Goal: Information Seeking & Learning: Learn about a topic

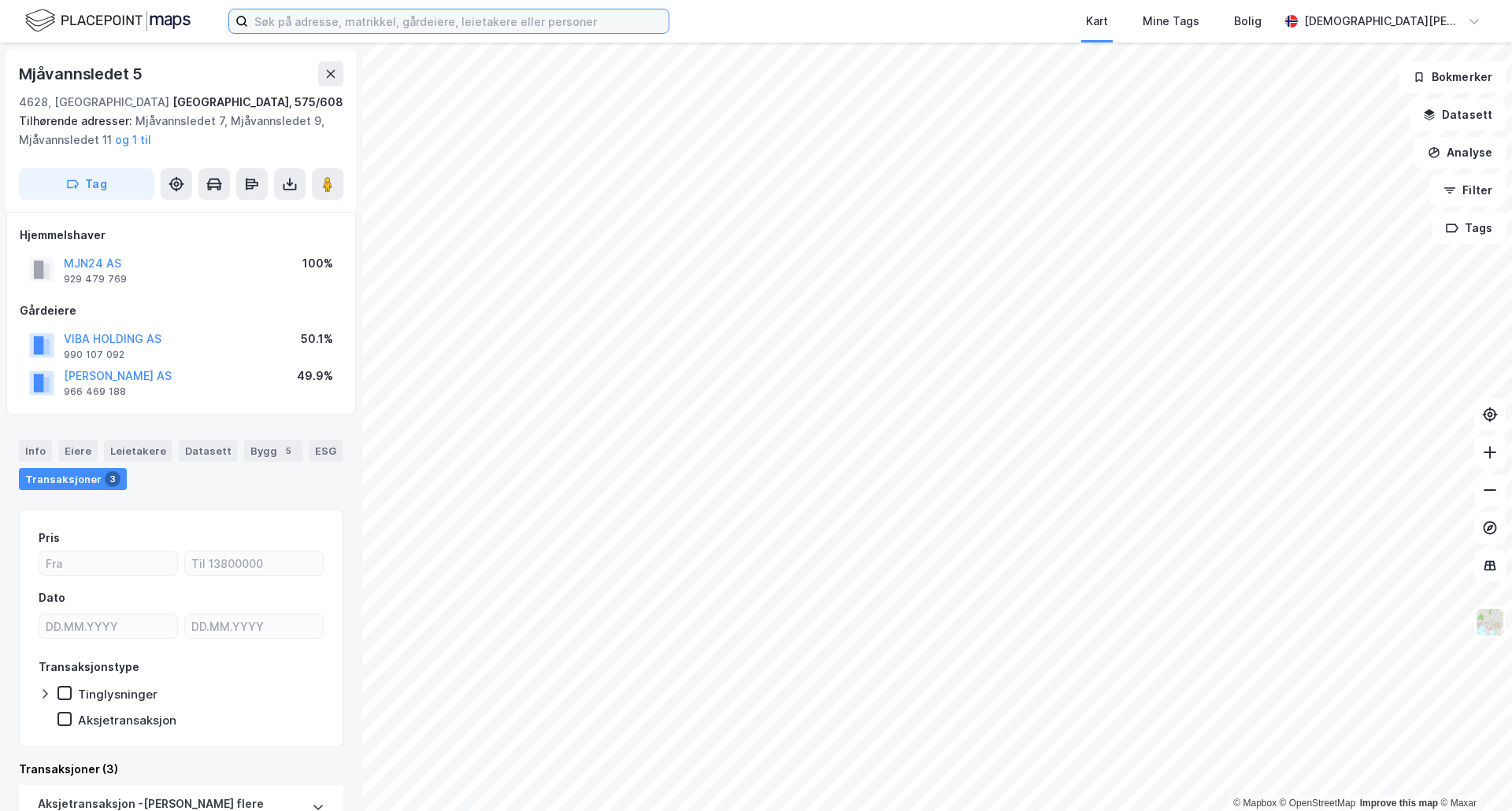
click at [383, 22] on input at bounding box center [458, 21] width 421 height 24
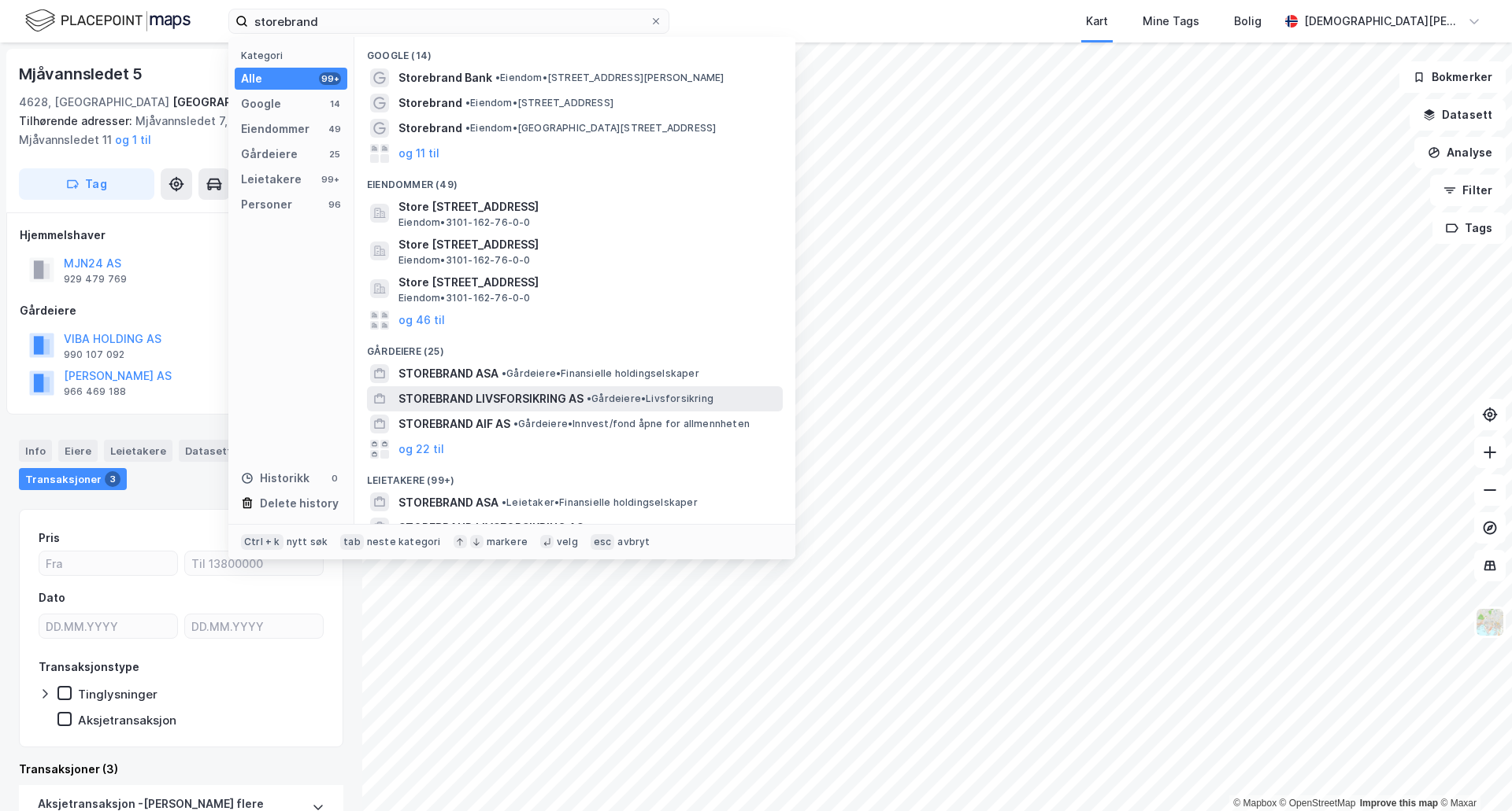
click at [504, 403] on span "STOREBRAND LIVSFORSIKRING AS" at bounding box center [491, 399] width 185 height 19
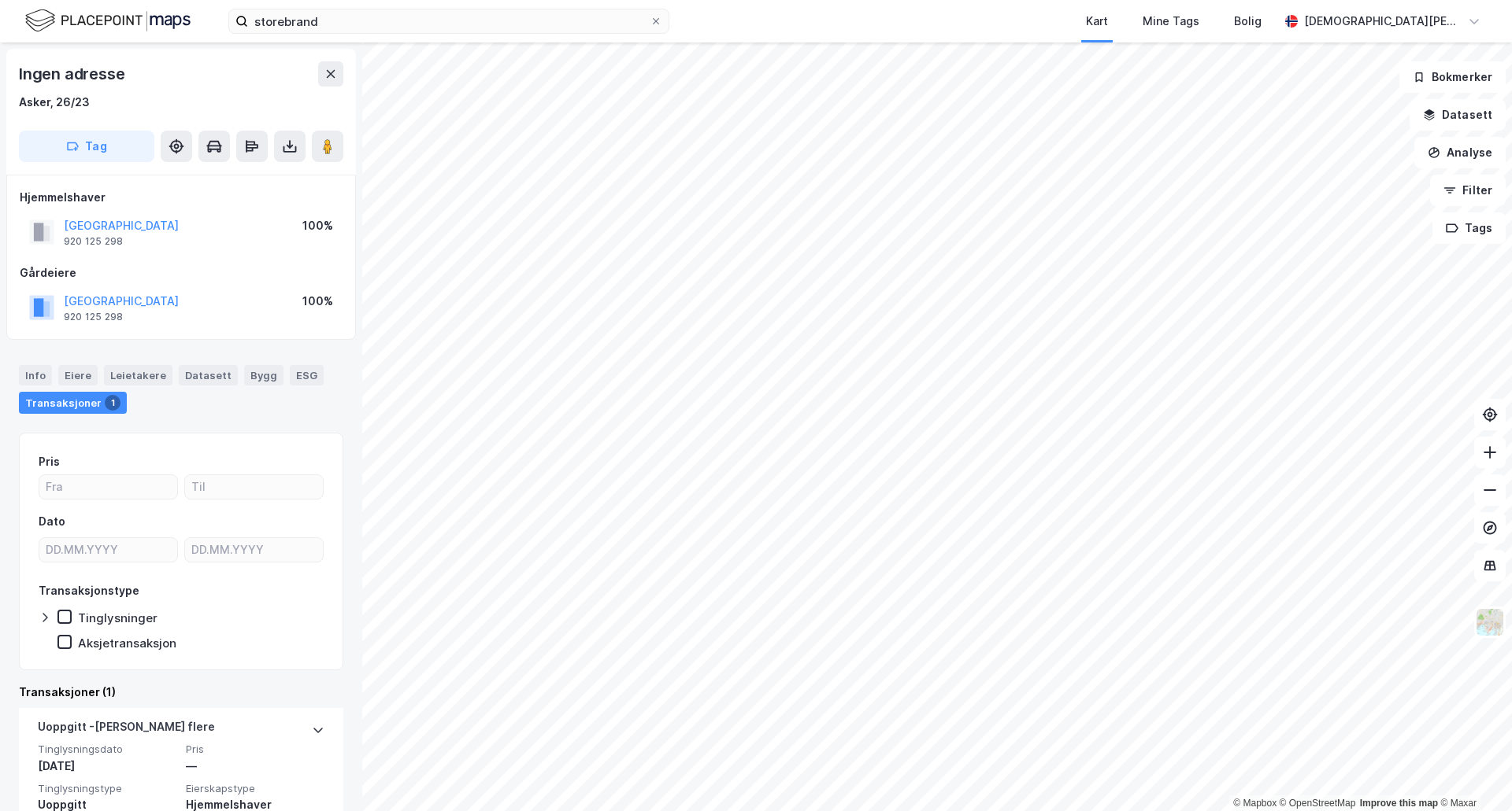
click at [344, 81] on div "Ingen adresse Asker, 26/23 Tag" at bounding box center [181, 112] width 350 height 126
click at [324, 71] on button at bounding box center [330, 73] width 25 height 25
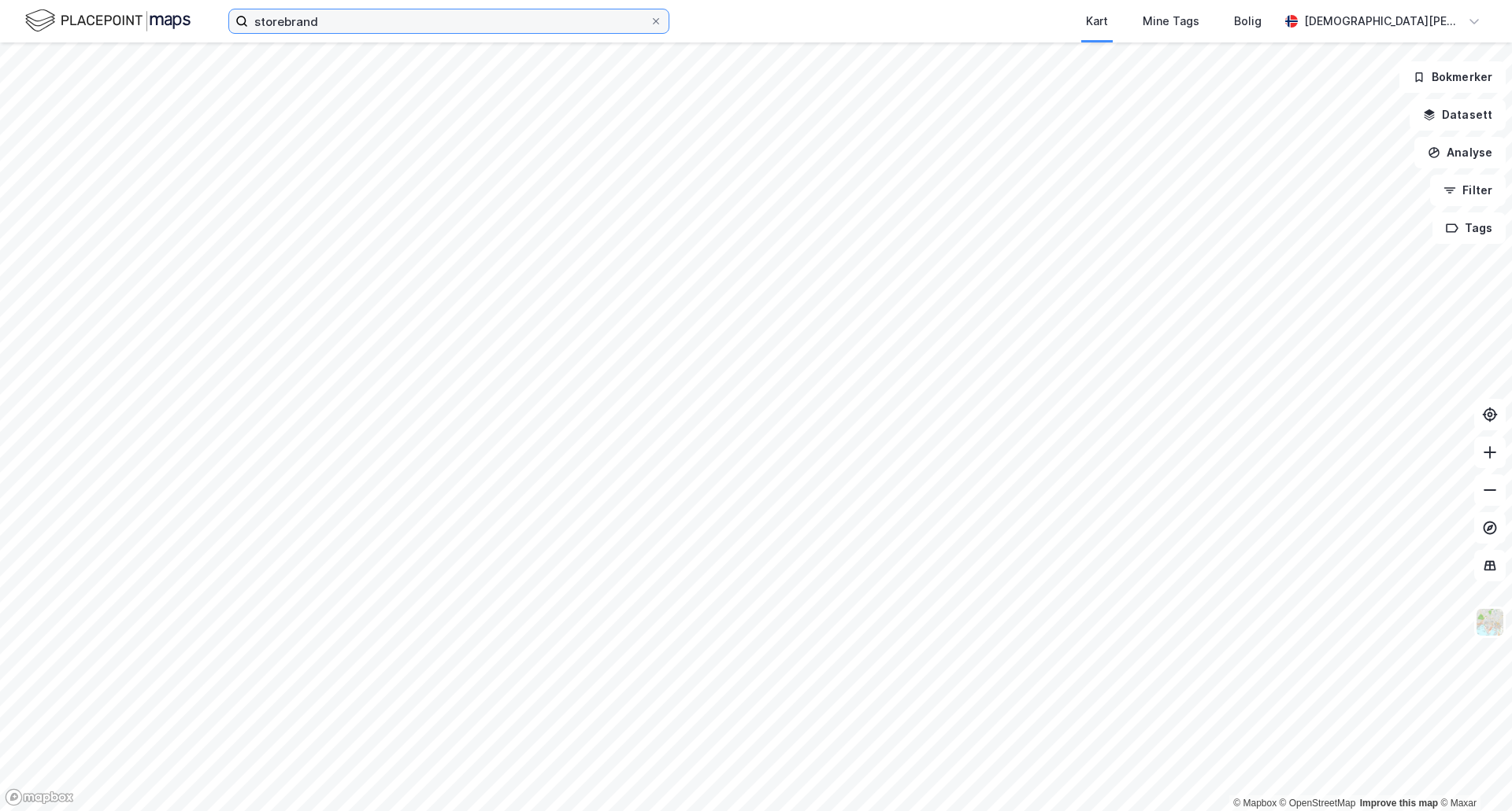
click at [447, 30] on input "storebrand" at bounding box center [449, 21] width 402 height 24
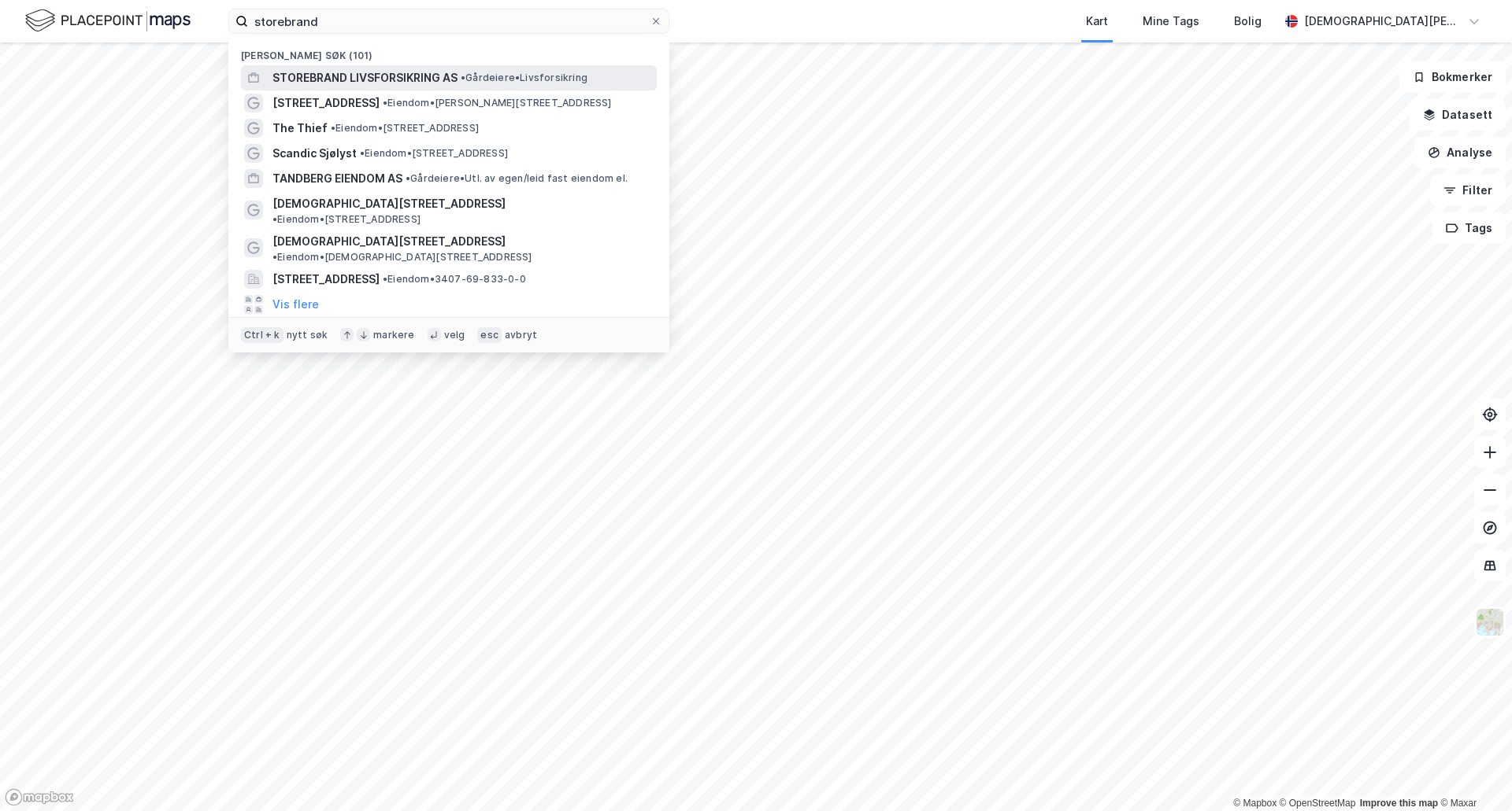
click at [436, 77] on span "STOREBRAND LIVSFORSIKRING AS" at bounding box center [365, 78] width 185 height 19
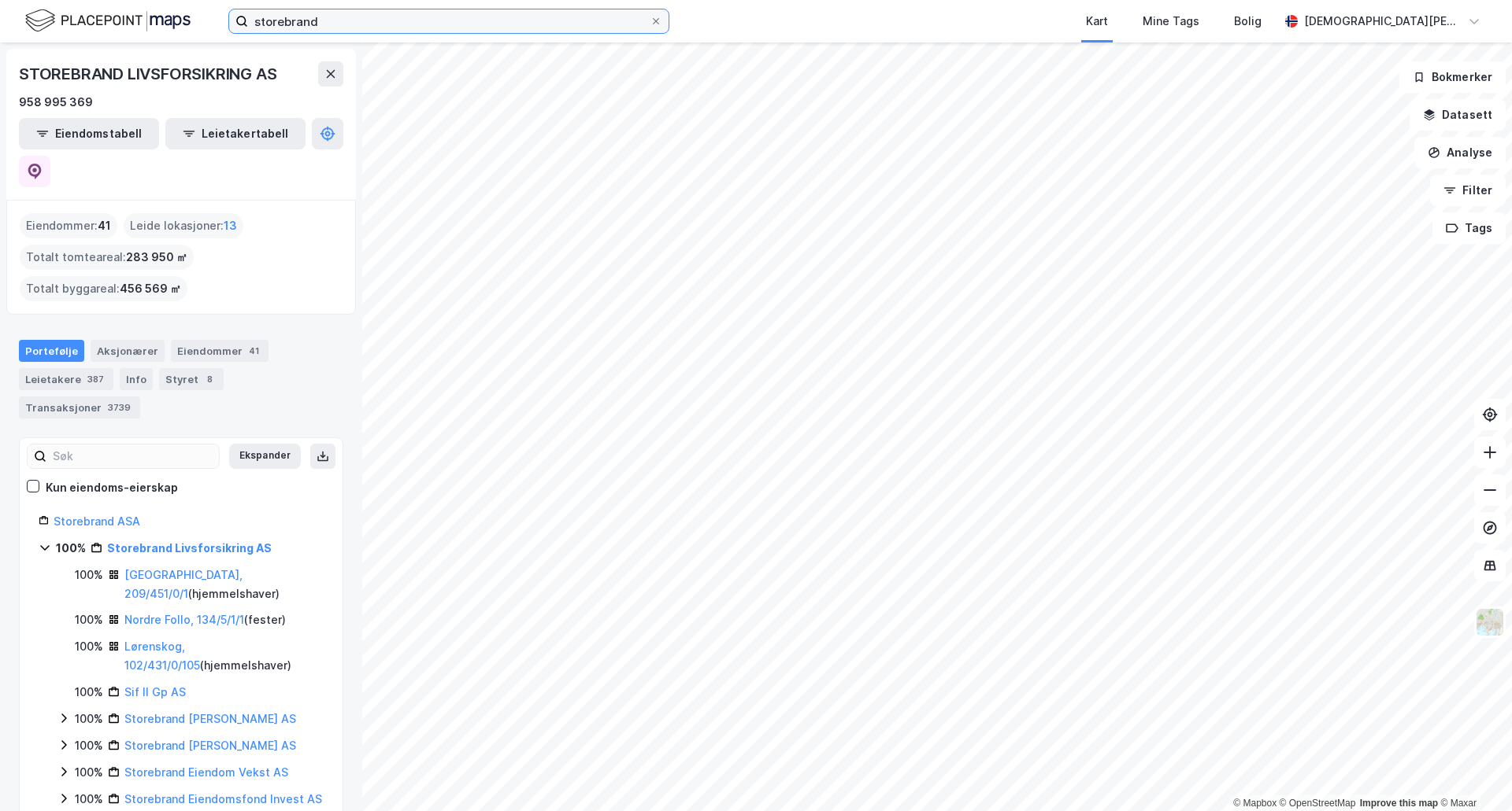
click at [469, 21] on input "storebrand" at bounding box center [449, 21] width 402 height 24
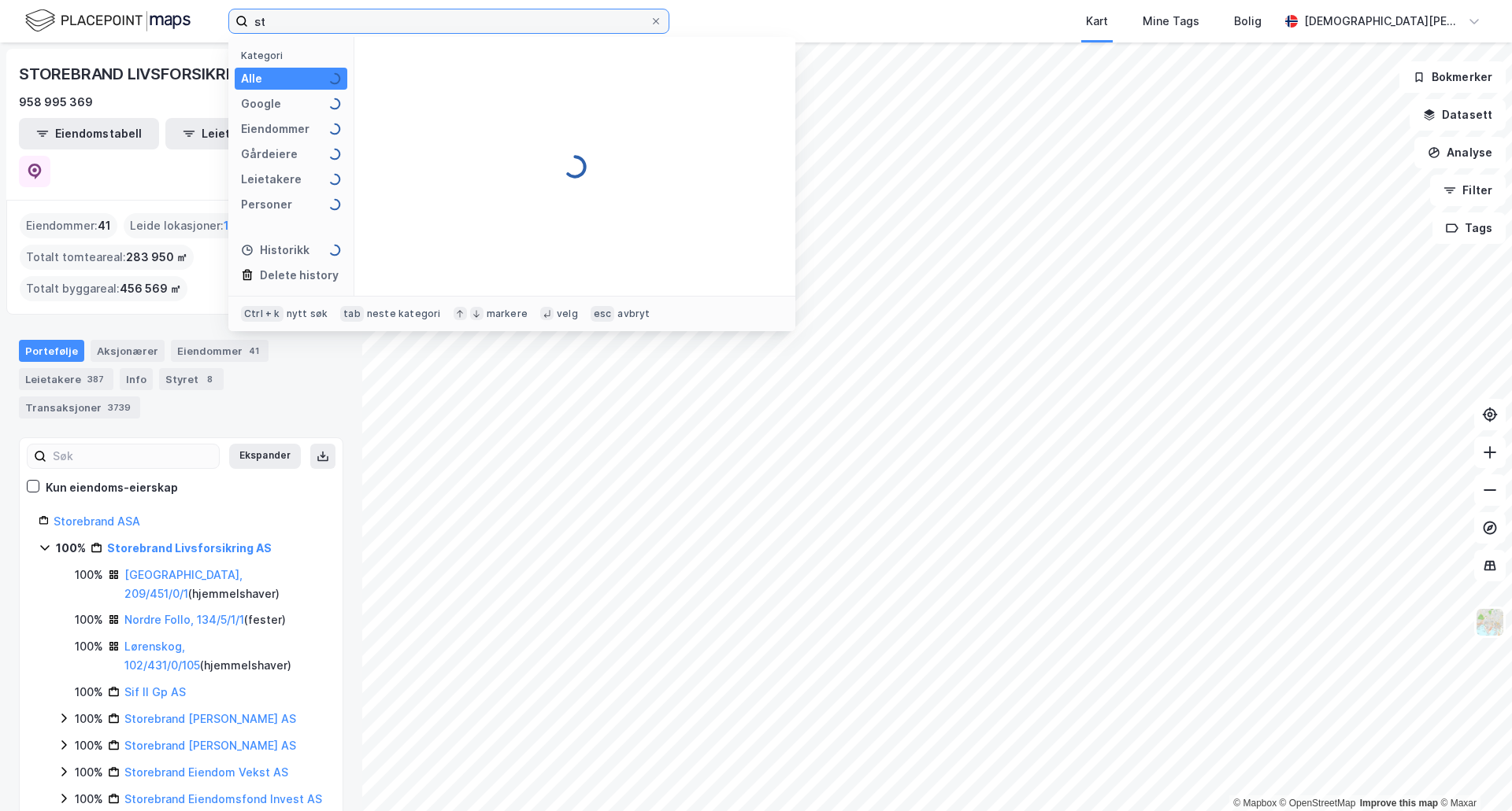
type input "s"
type input "storebrand"
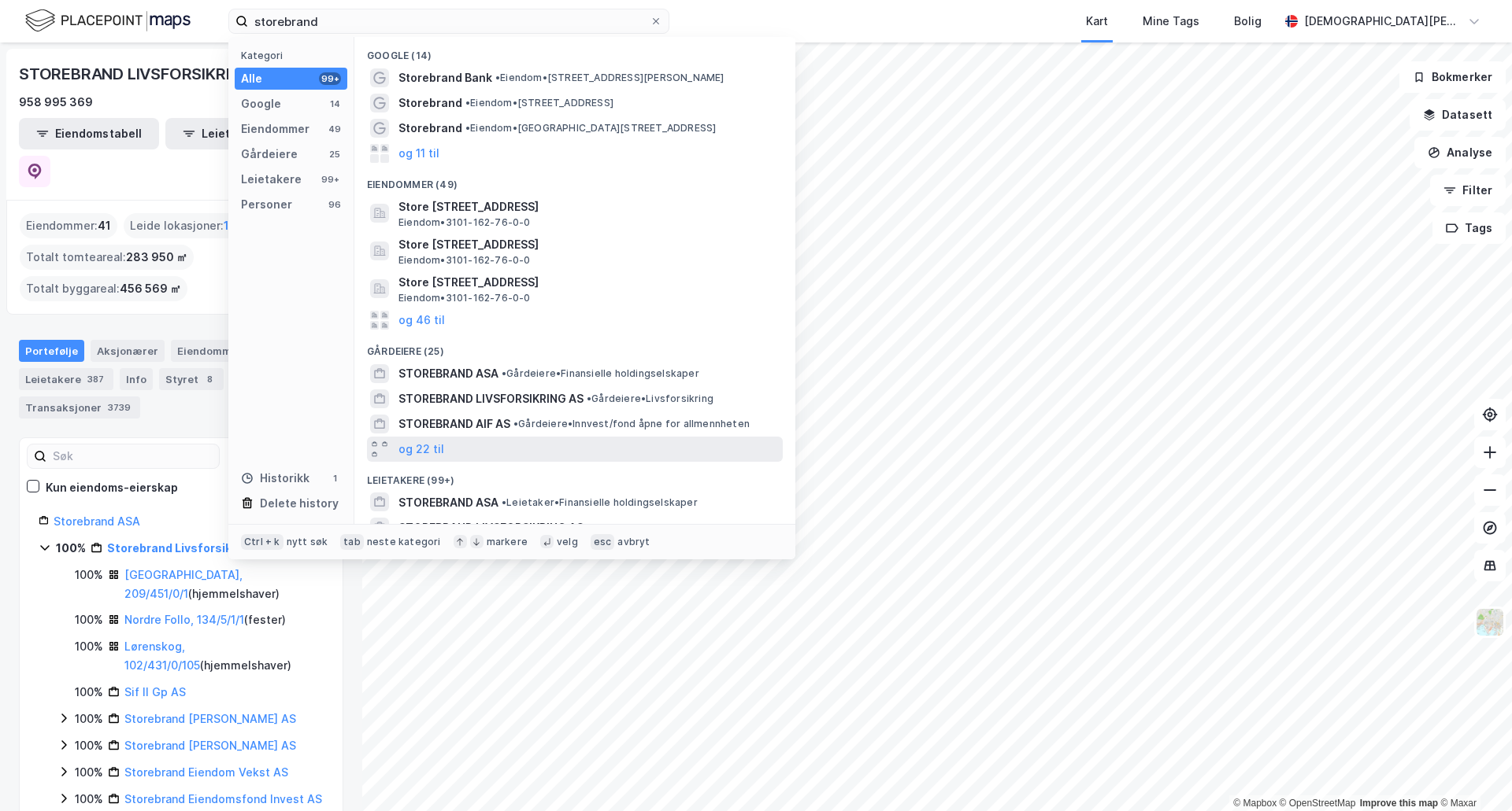
click at [548, 459] on div "og 22 til" at bounding box center [575, 448] width 416 height 25
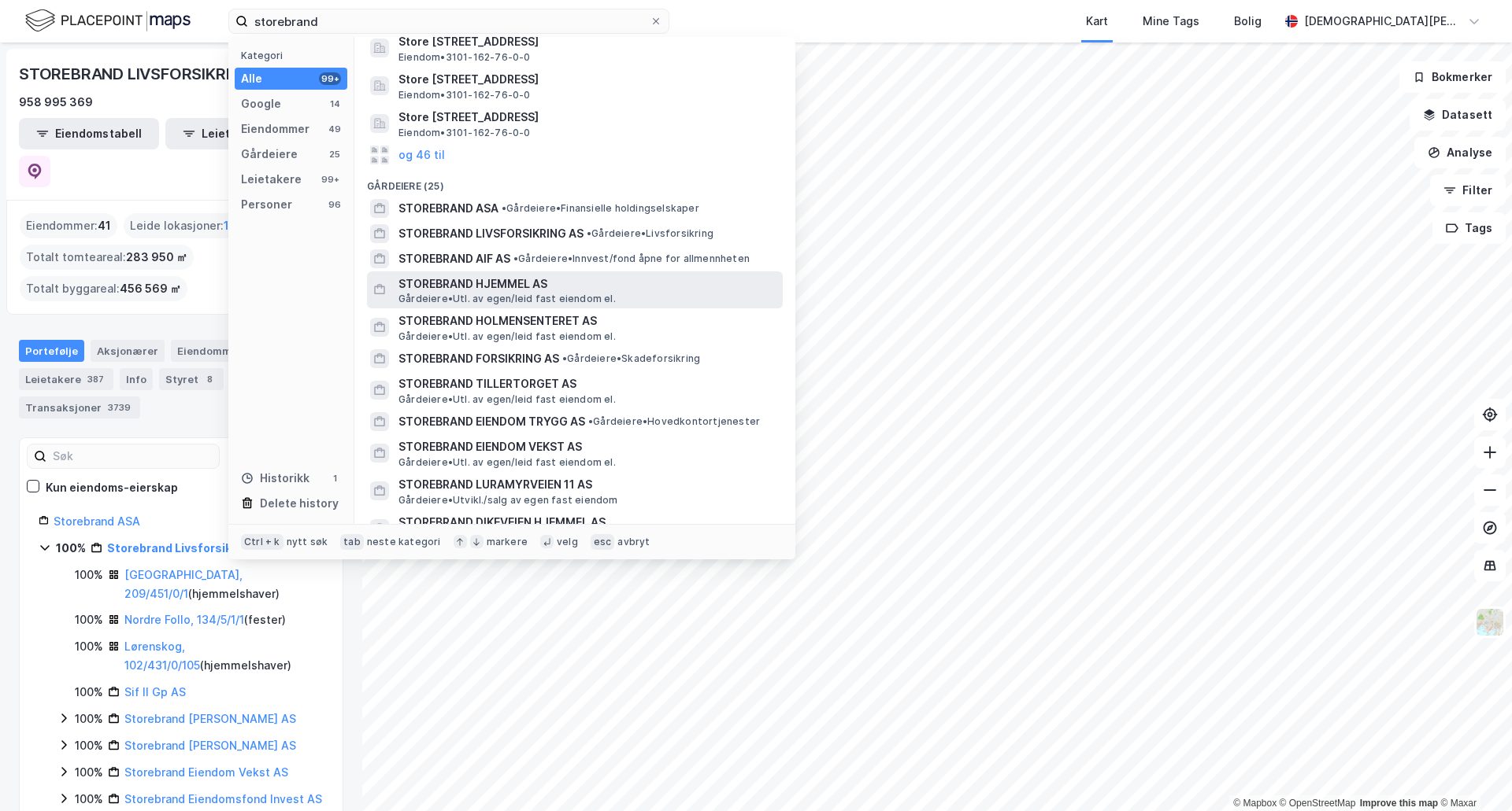
scroll to position [132, 0]
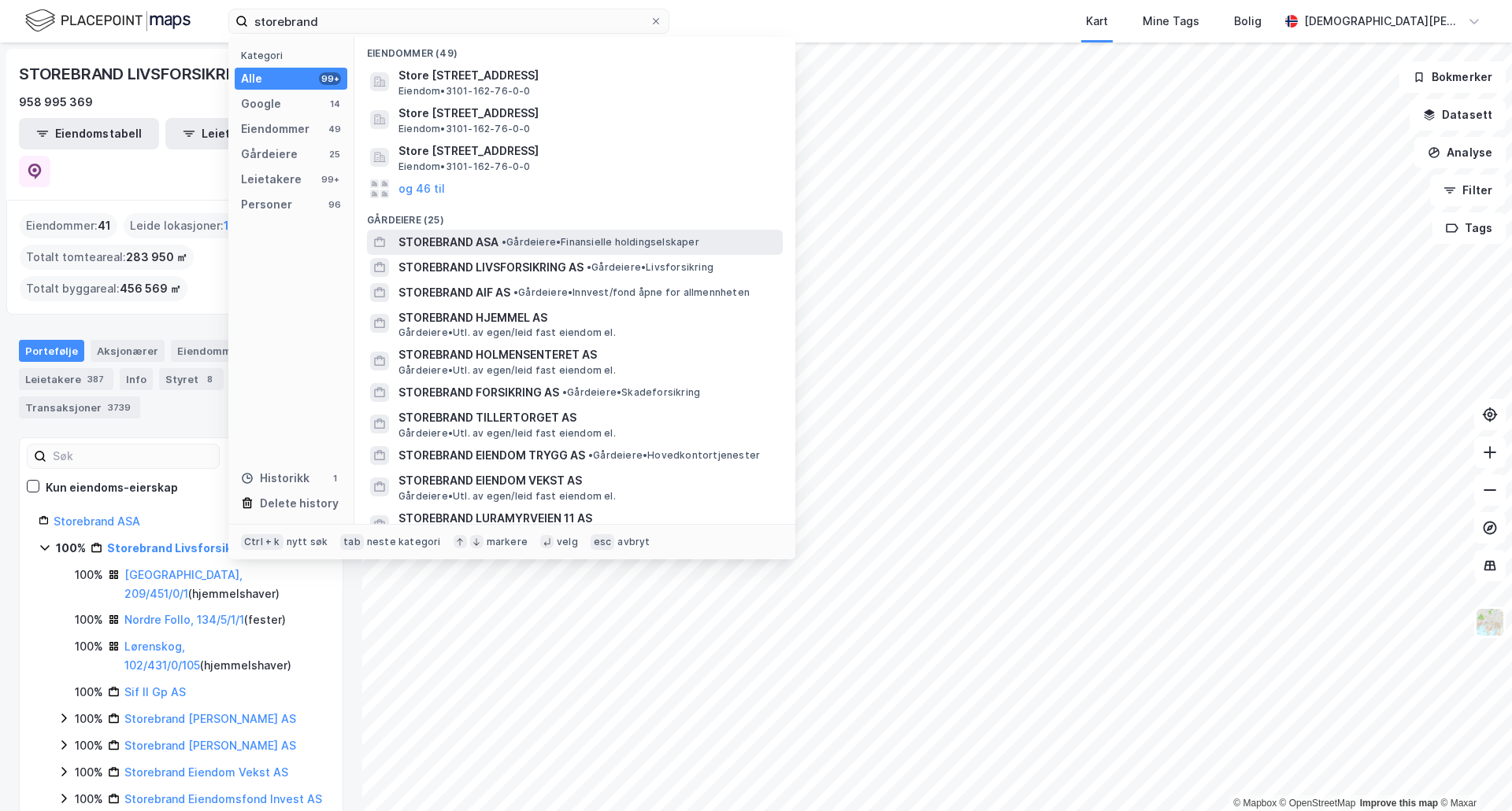
click at [623, 247] on span "• Gårdeiere • Finansielle holdingselskaper" at bounding box center [601, 242] width 198 height 13
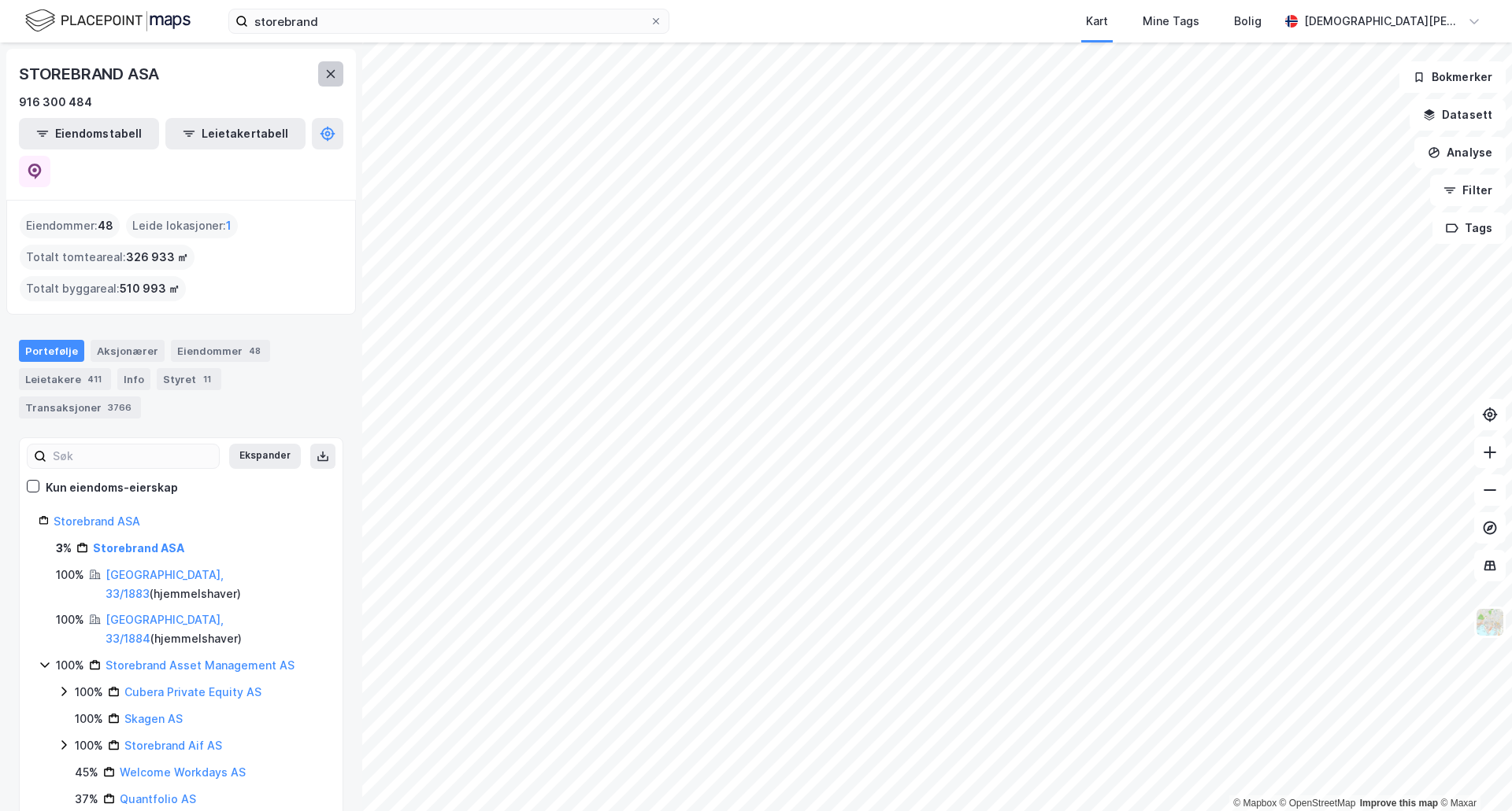
click at [329, 74] on icon at bounding box center [331, 74] width 13 height 13
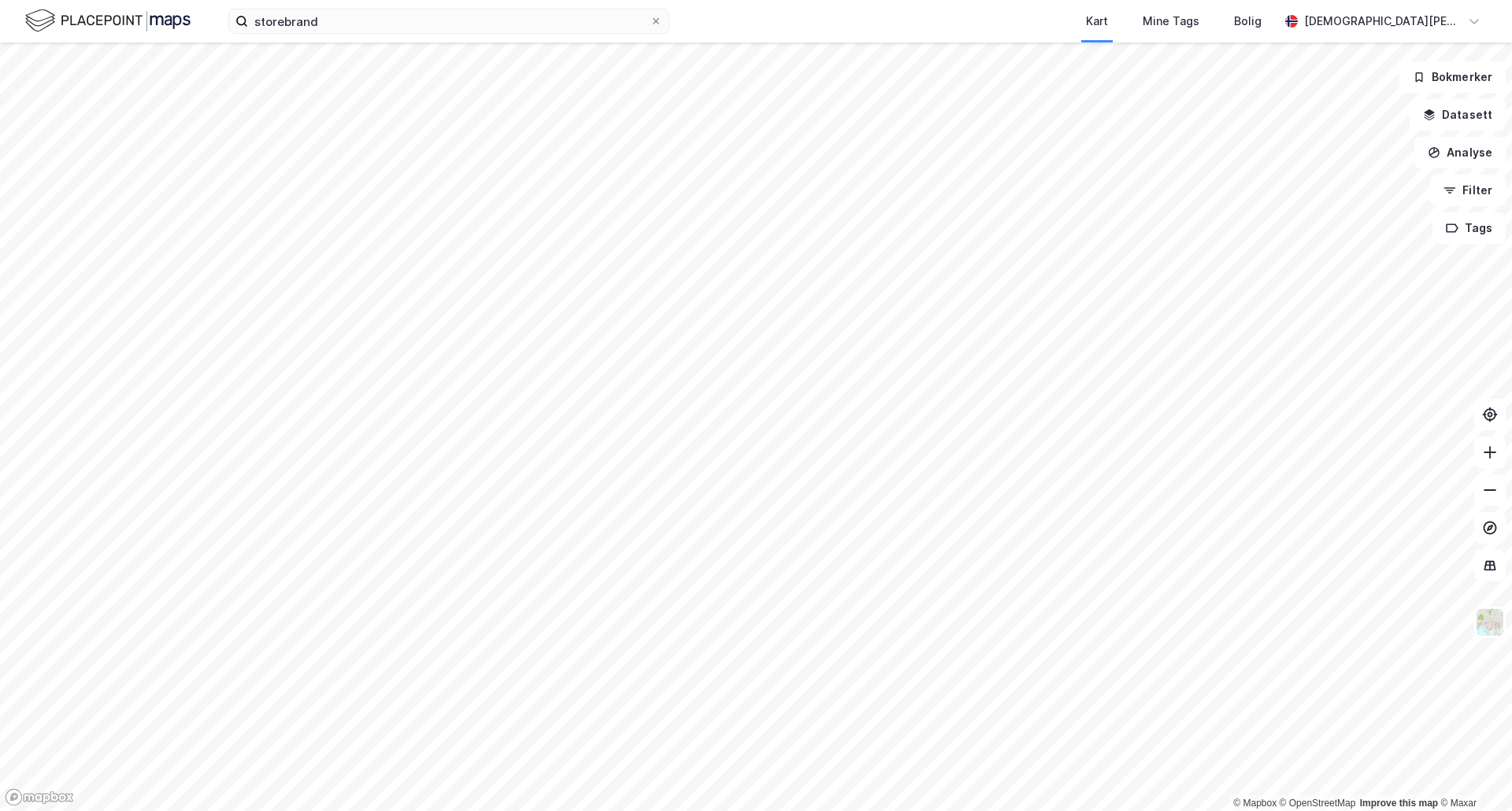
click at [595, 810] on html "storebrand Kart Mine Tags Bolig [PERSON_NAME] © Mapbox © OpenStreetMap Improve …" at bounding box center [756, 406] width 1512 height 811
click at [515, 9] on label "storebrand" at bounding box center [448, 21] width 441 height 25
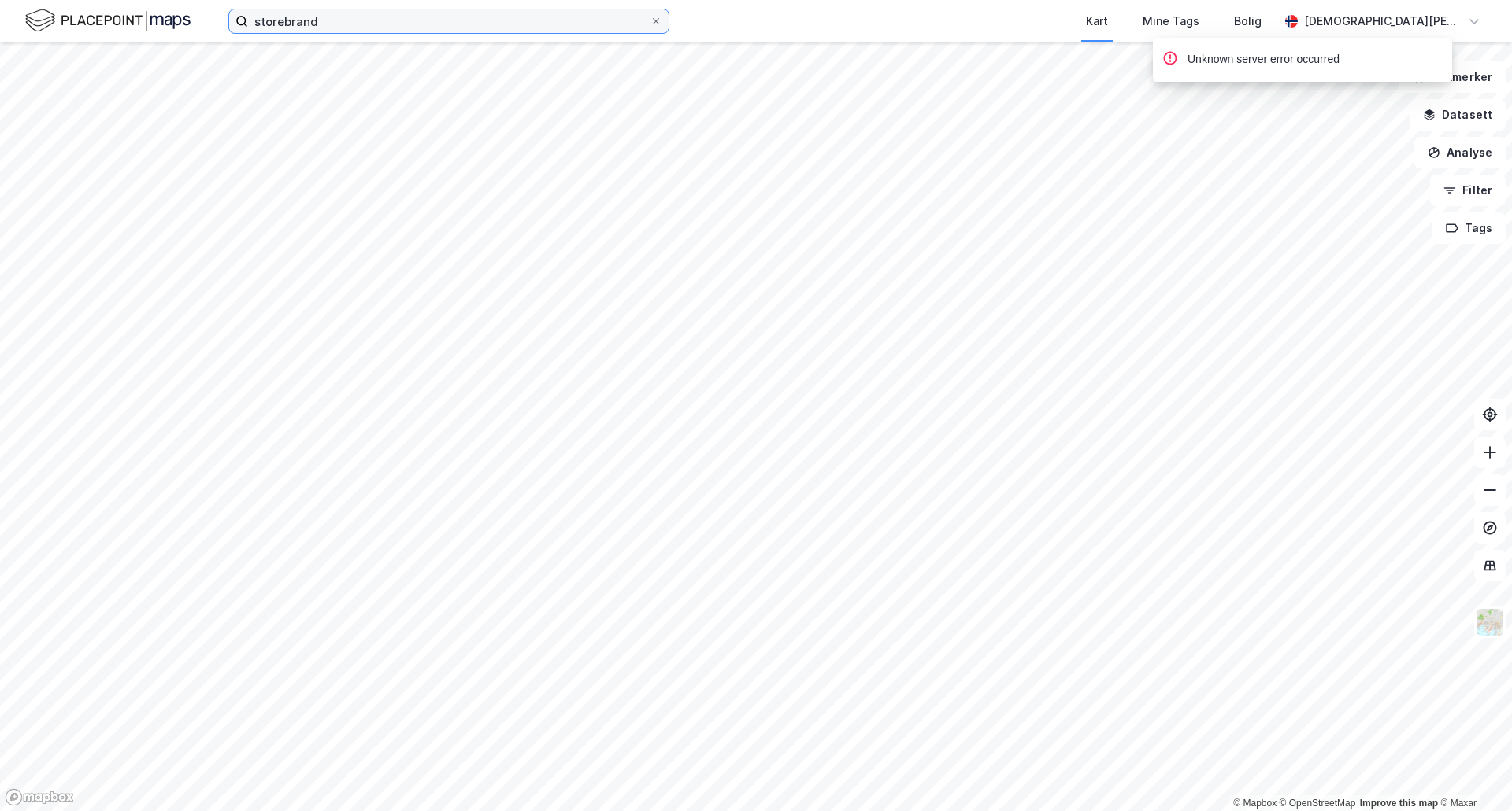
click at [515, 9] on input "storebrand" at bounding box center [449, 21] width 402 height 24
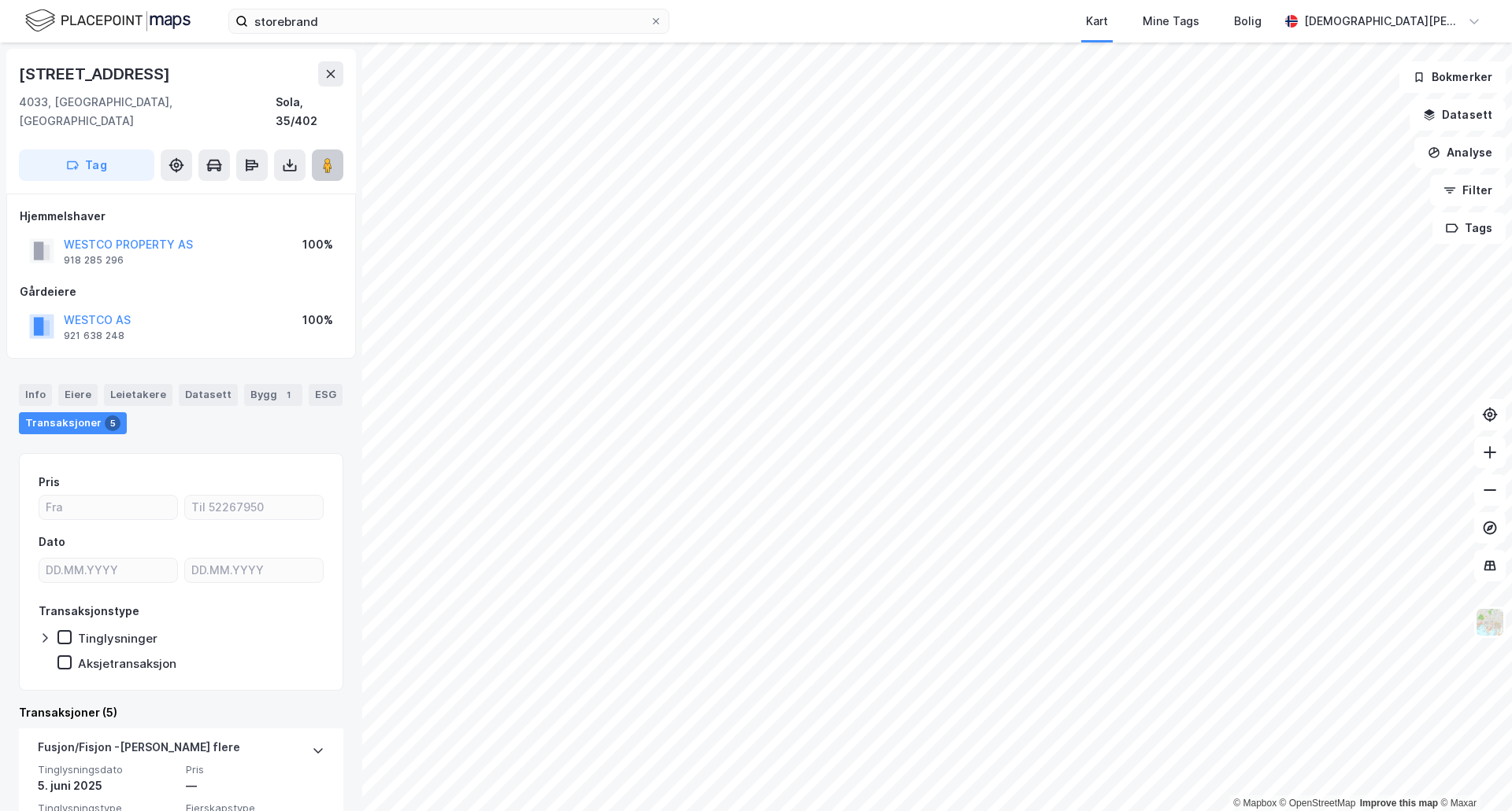
click at [317, 150] on button at bounding box center [328, 166] width 32 height 32
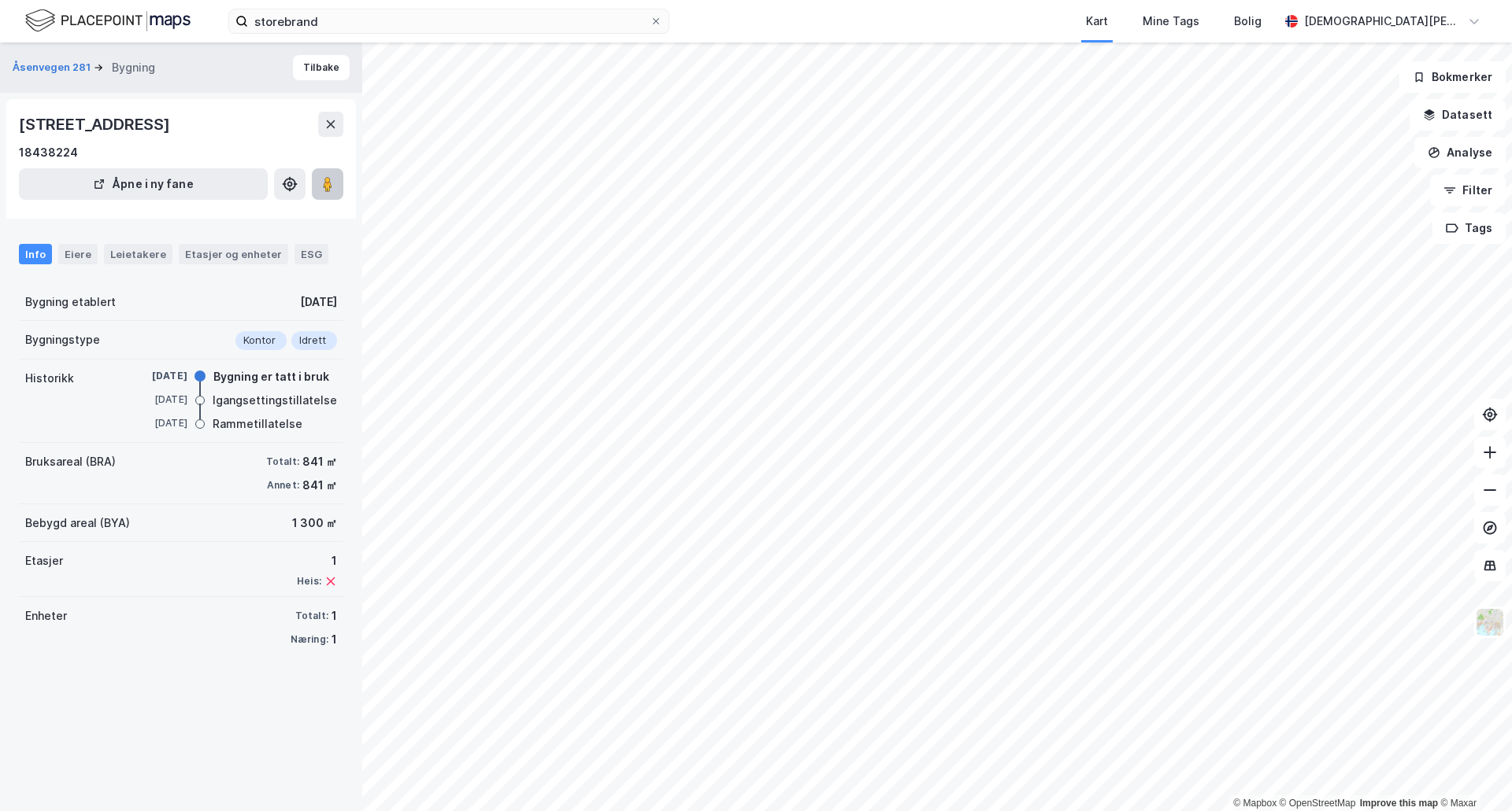
click at [328, 183] on image at bounding box center [327, 184] width 9 height 16
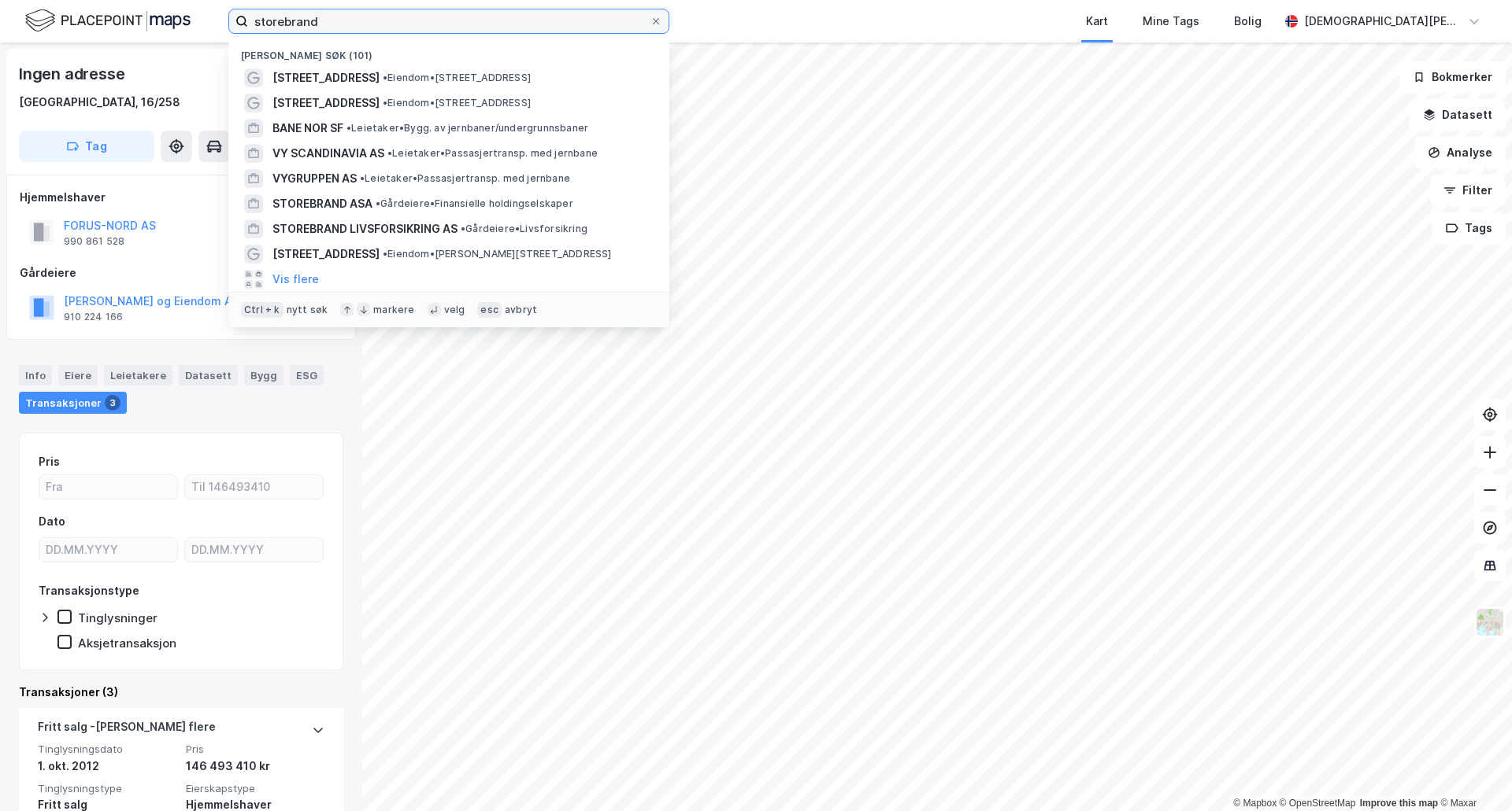
click at [302, 13] on input "storebrand" at bounding box center [449, 21] width 402 height 24
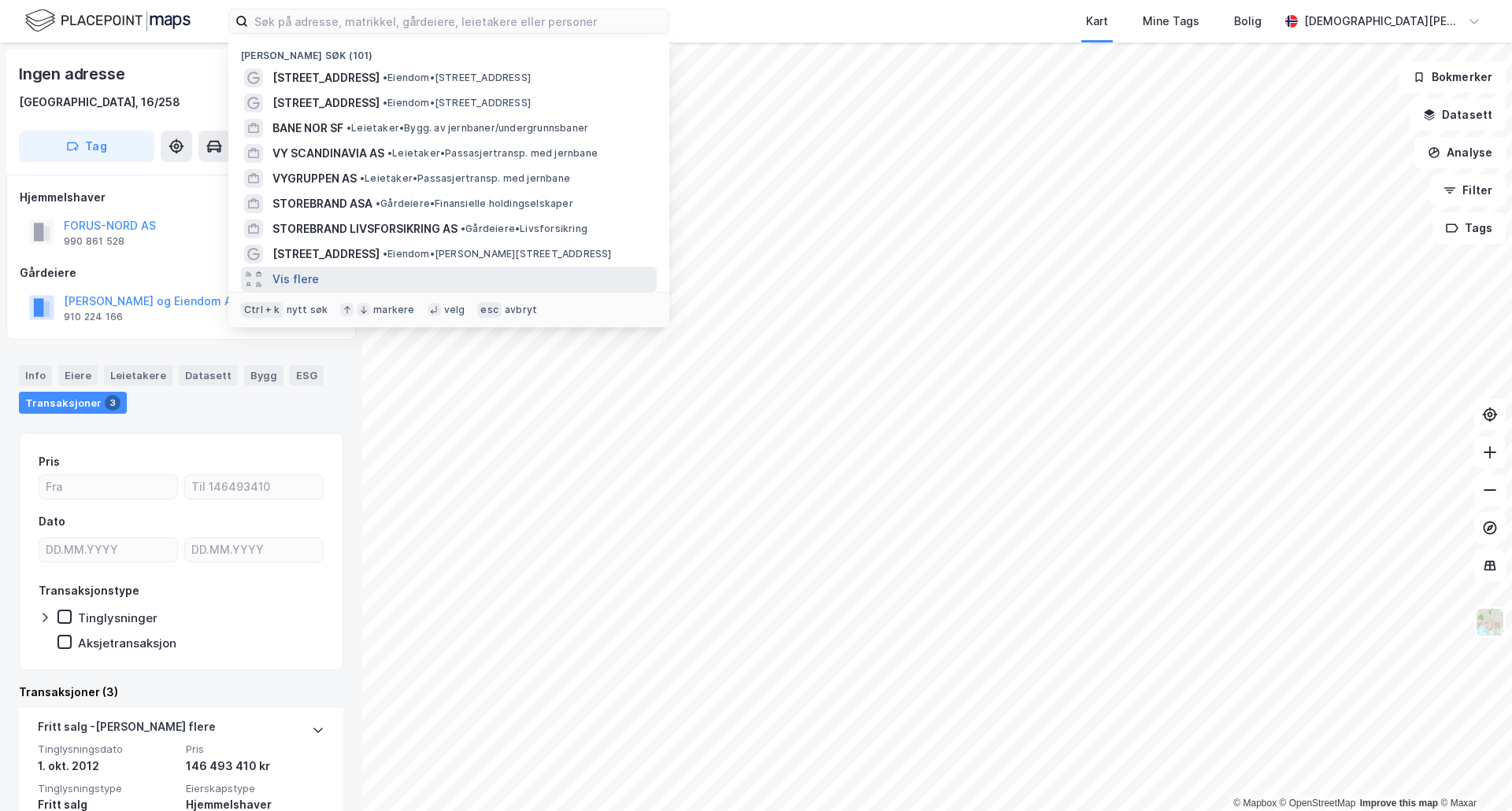
click at [286, 274] on button "Vis flere" at bounding box center [296, 279] width 46 height 19
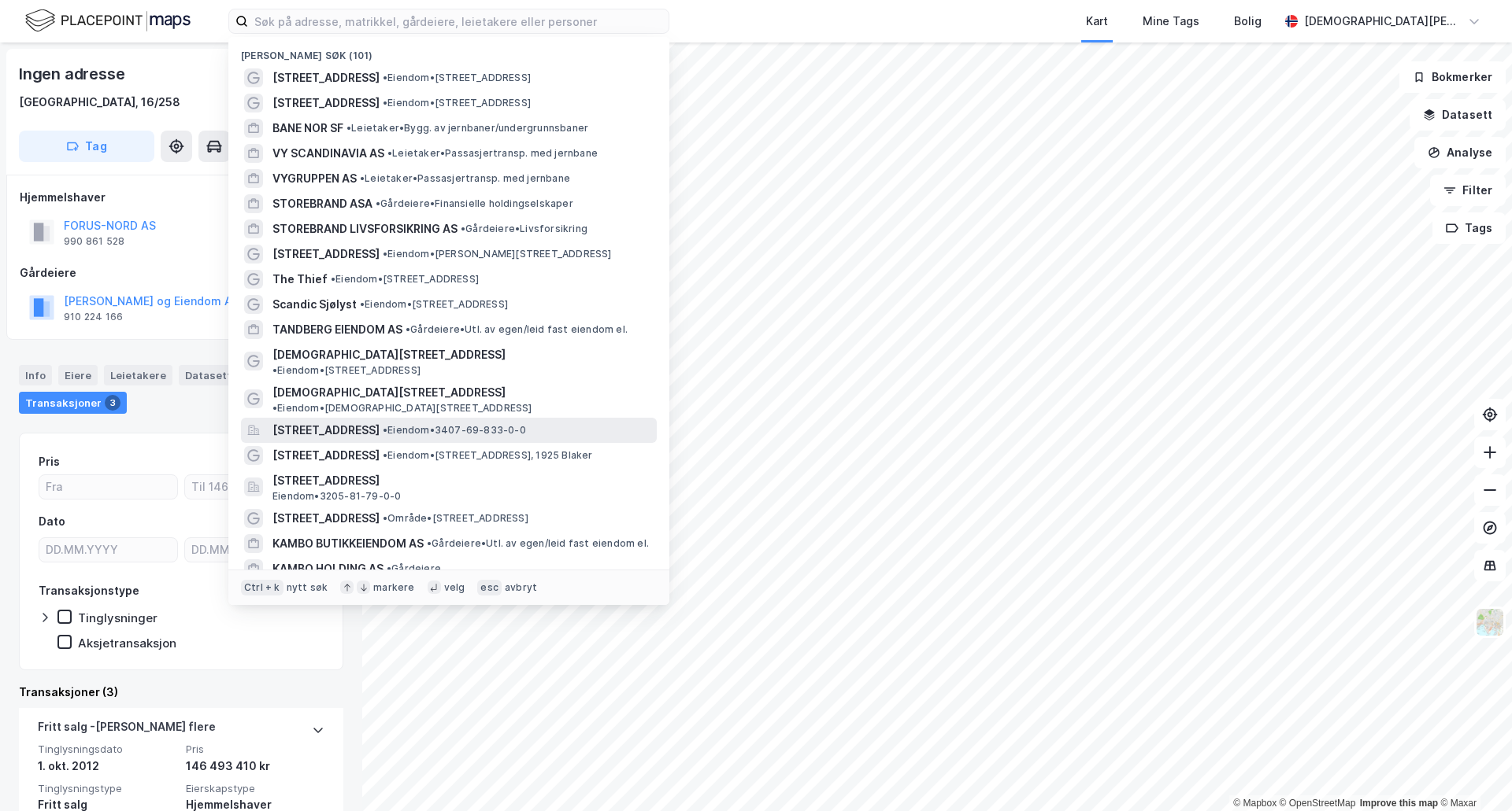
click at [526, 424] on span "• Eiendom • 3407-69-833-0-0" at bounding box center [454, 430] width 143 height 13
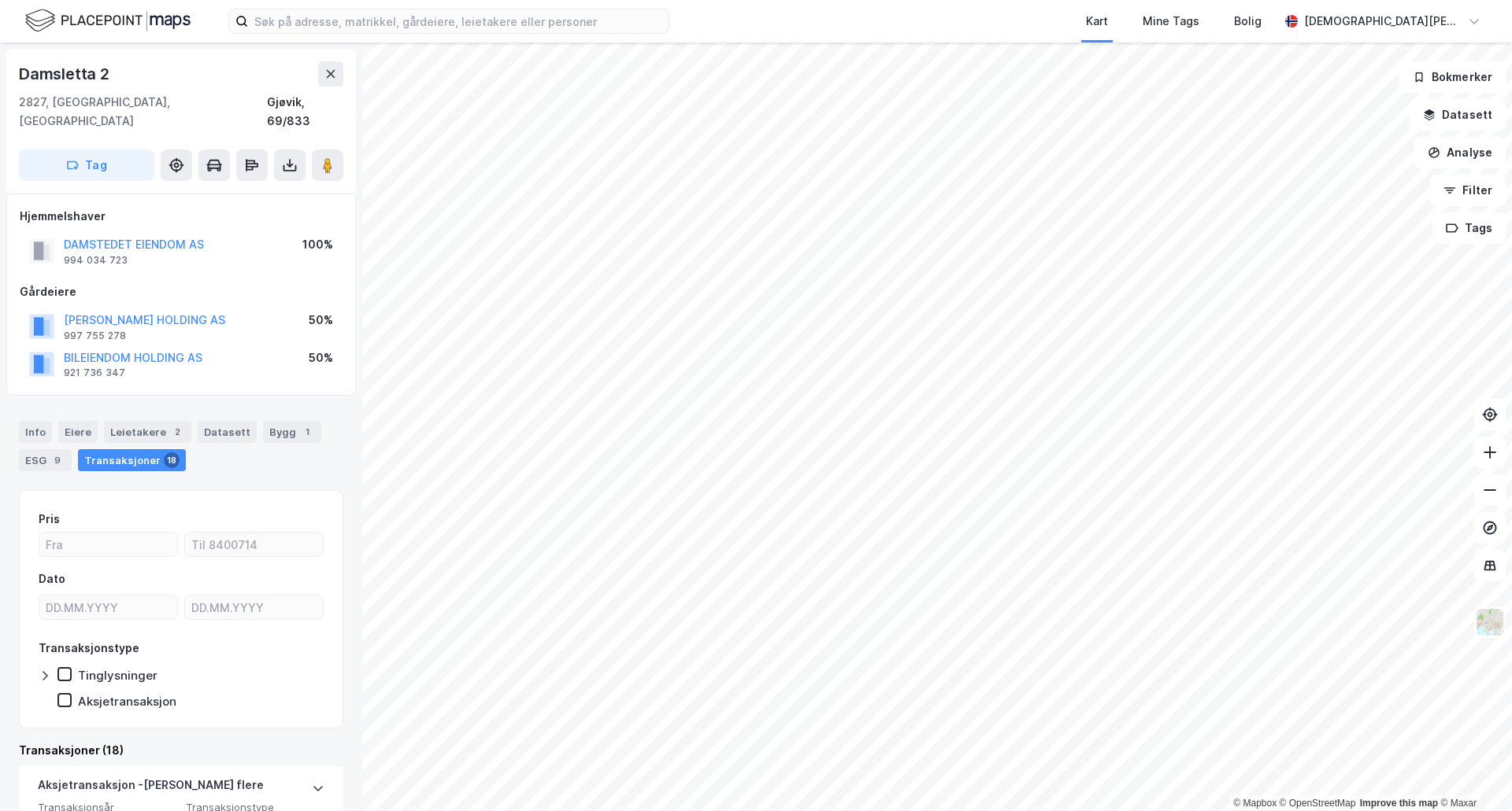
click at [272, 456] on div "Info Eiere Leietakere 2 Datasett Bygg 1 ESG 9 Transaksjoner 18" at bounding box center [181, 440] width 362 height 76
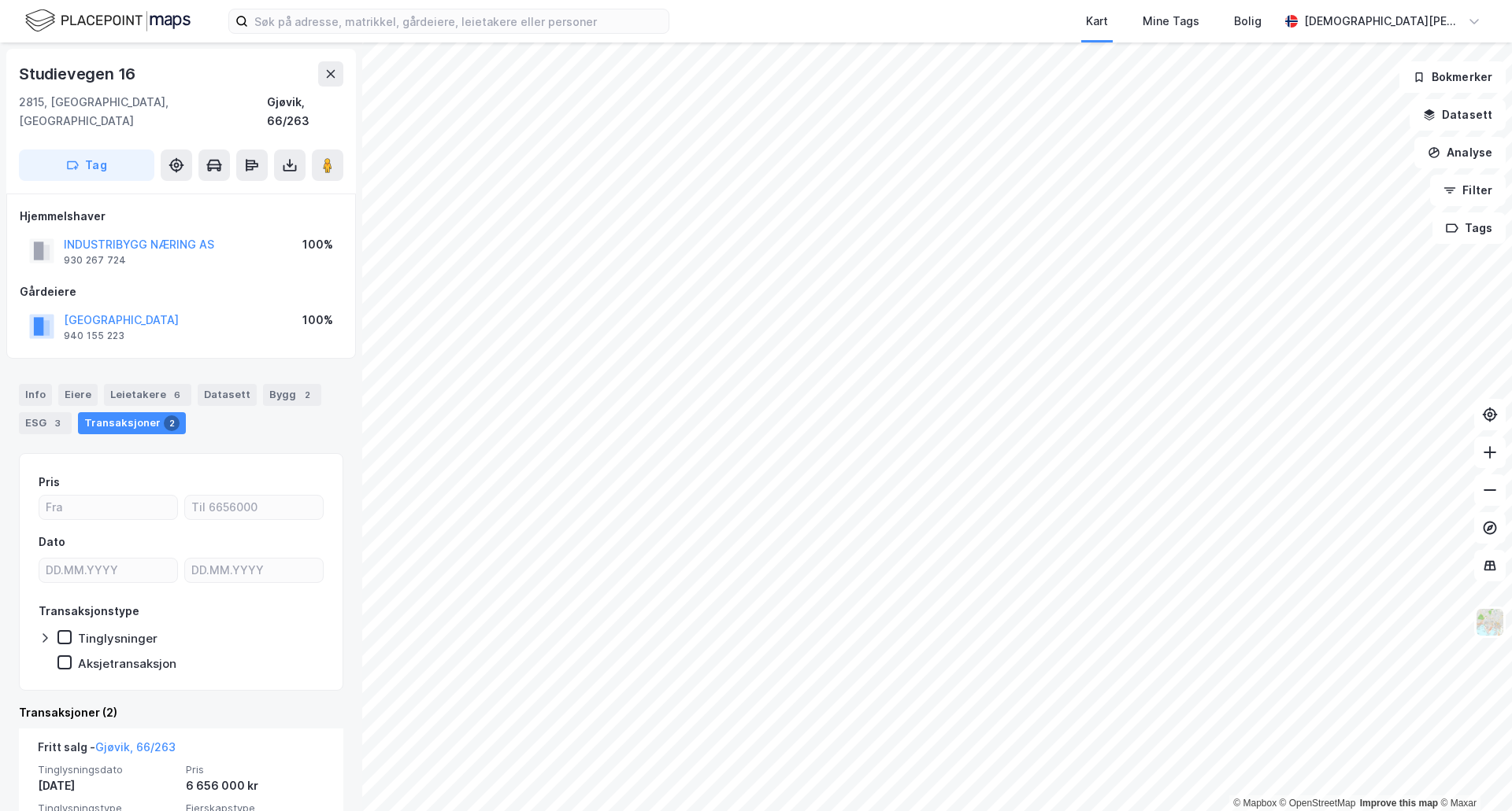
click at [205, 410] on div "Info [PERSON_NAME] 6 Datasett Bygg 2 ESG 3 Transaksjoner 2" at bounding box center [181, 408] width 325 height 50
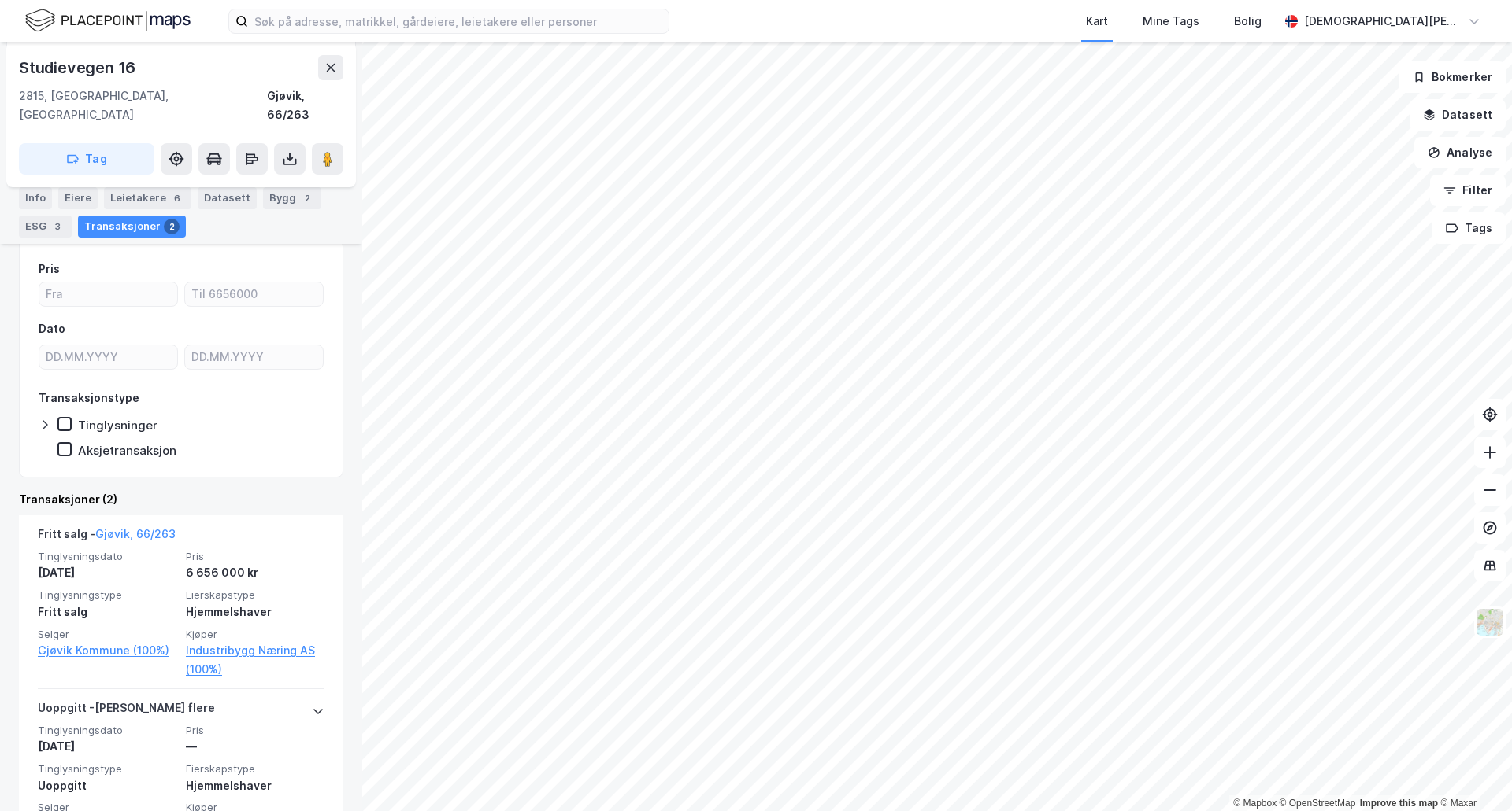
scroll to position [246, 0]
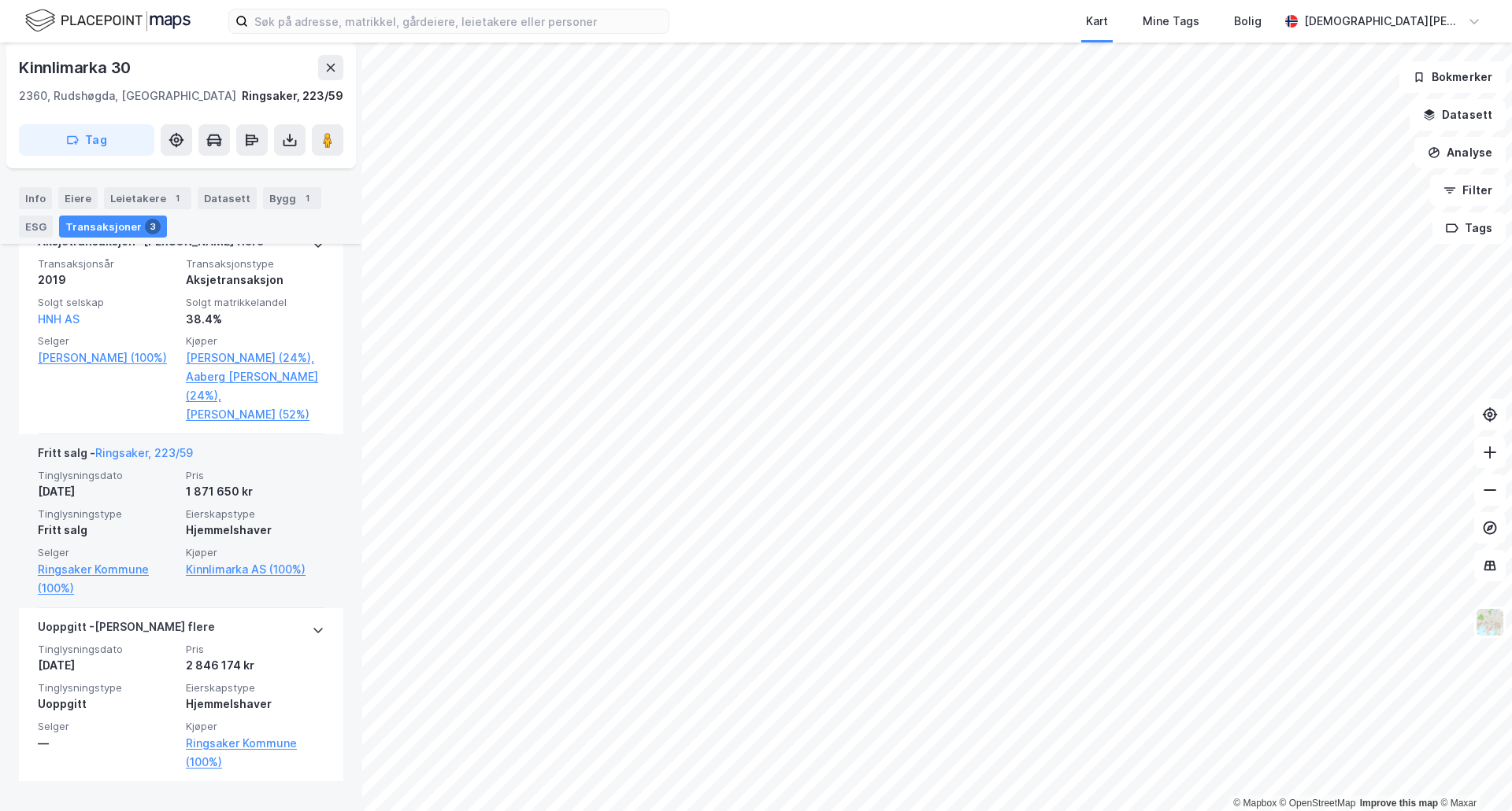
scroll to position [262, 0]
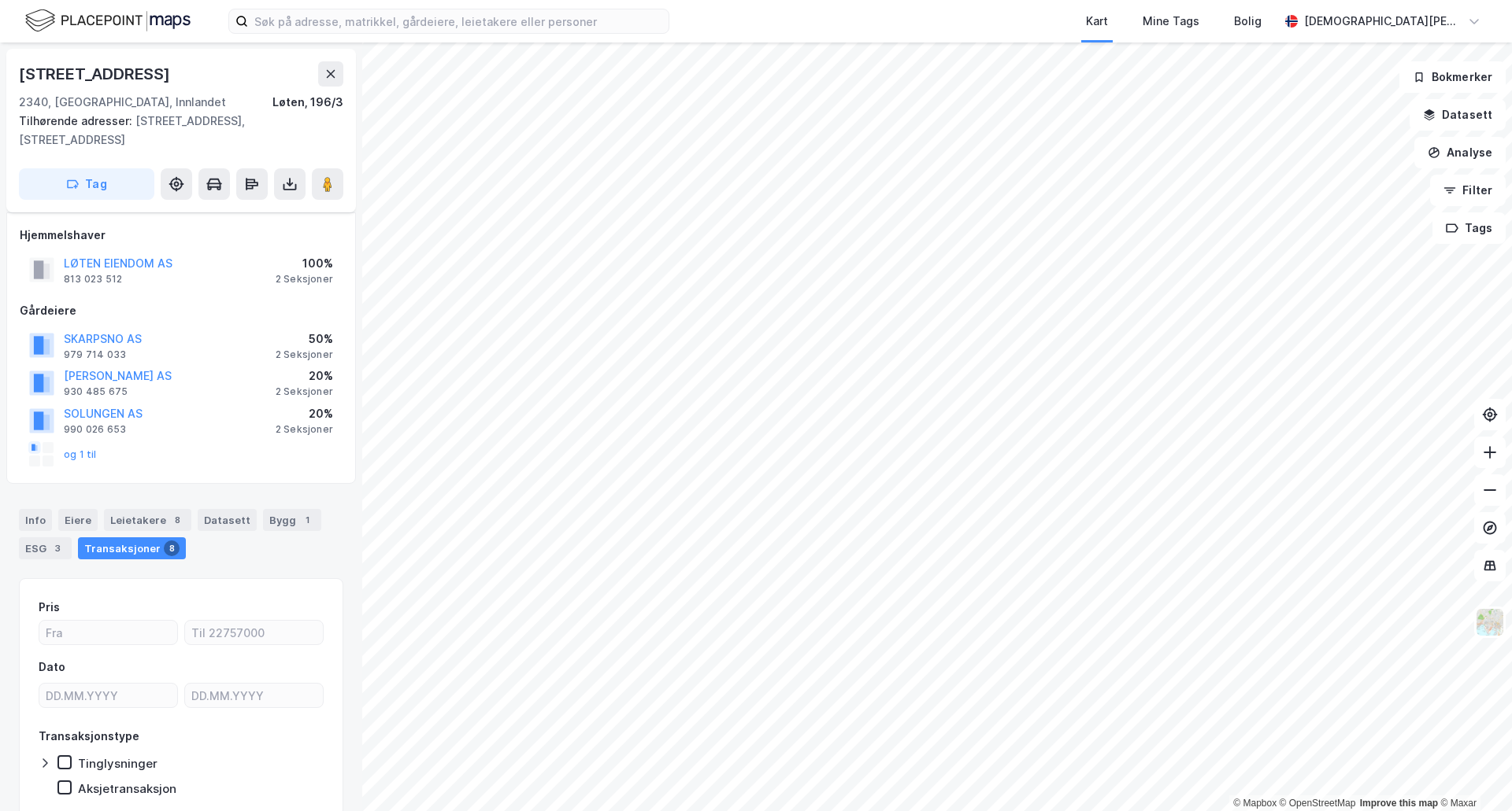
scroll to position [62, 0]
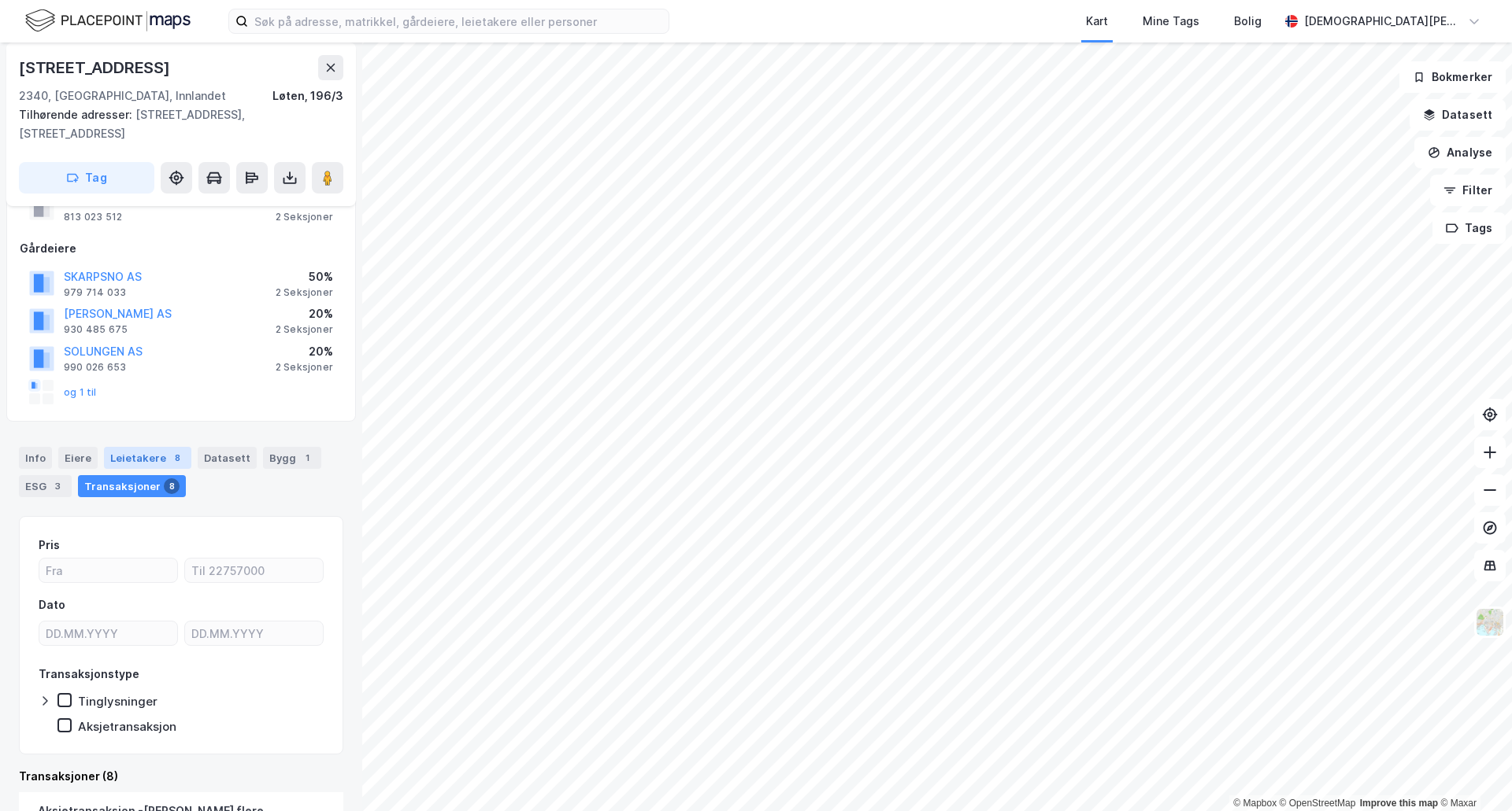
click at [157, 456] on div "Leietakere 8" at bounding box center [147, 457] width 87 height 22
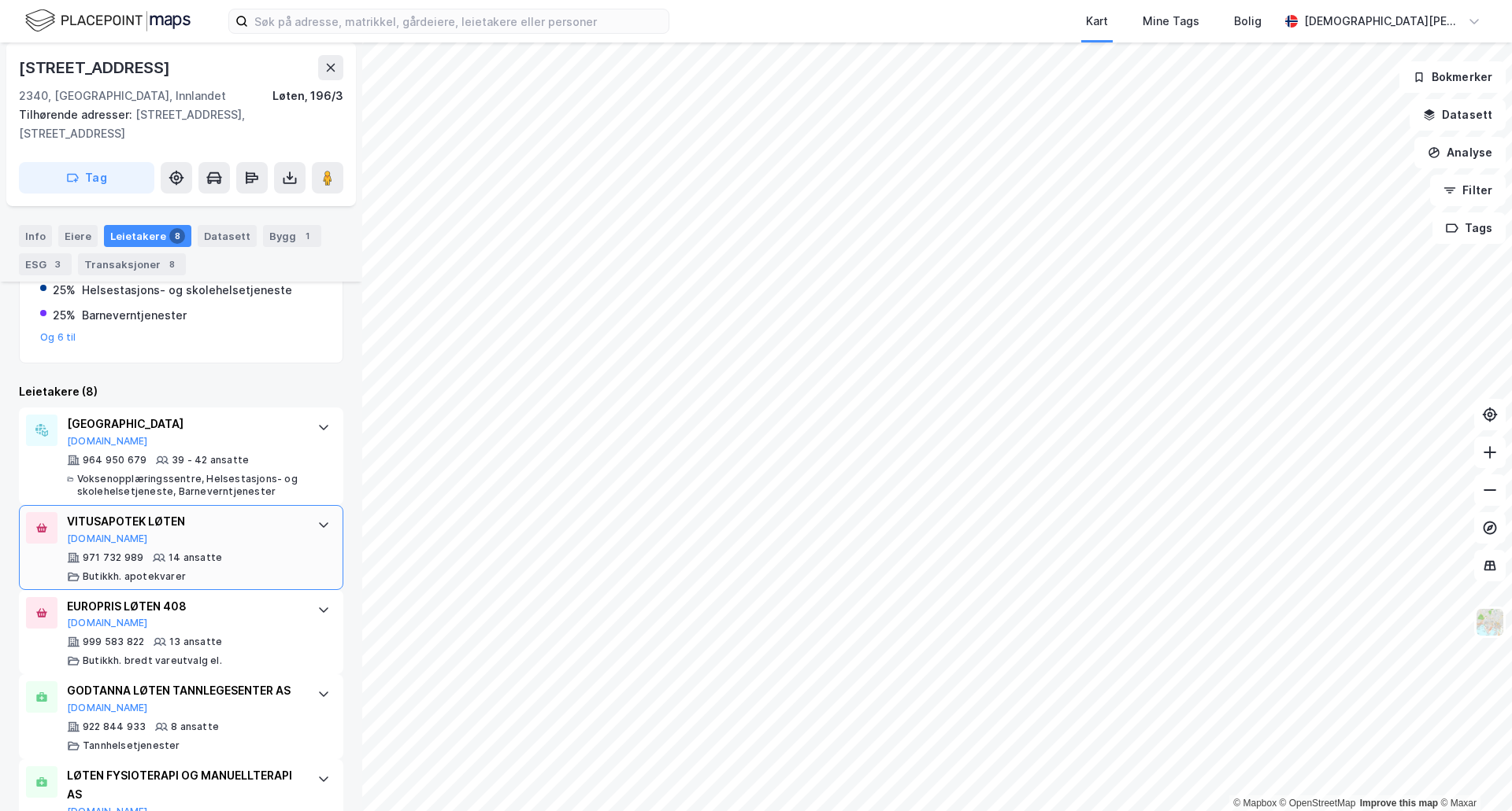
scroll to position [718, 0]
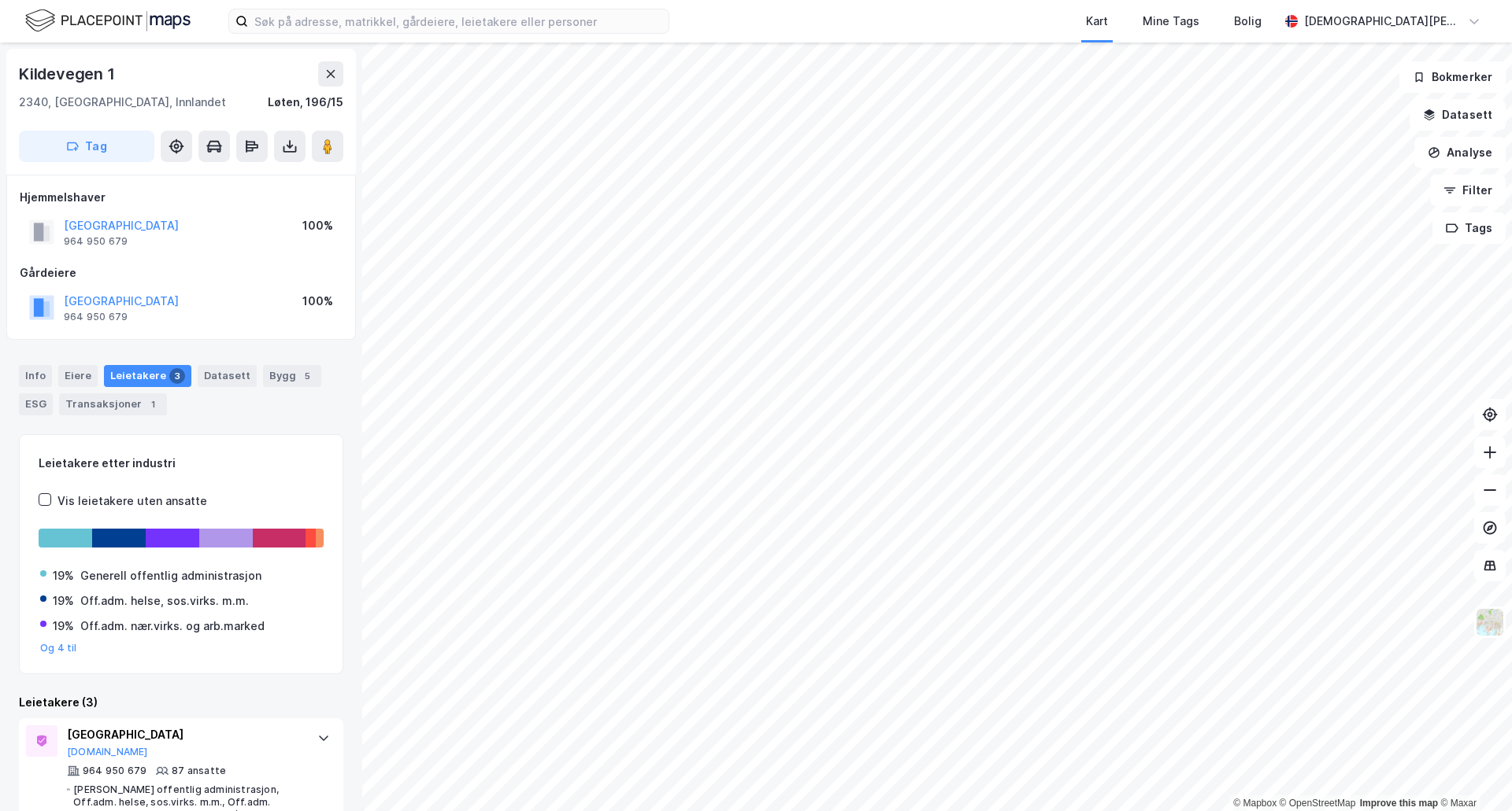
click at [1093, 9] on div "Kart Mine Tags Bolig [PERSON_NAME] © Mapbox © OpenStreetMap Improve this map © …" at bounding box center [756, 406] width 1512 height 811
click at [880, 28] on div "Kart Mine Tags Bolig [PERSON_NAME] © Mapbox © OpenStreetMap Improve this map © …" at bounding box center [756, 406] width 1512 height 811
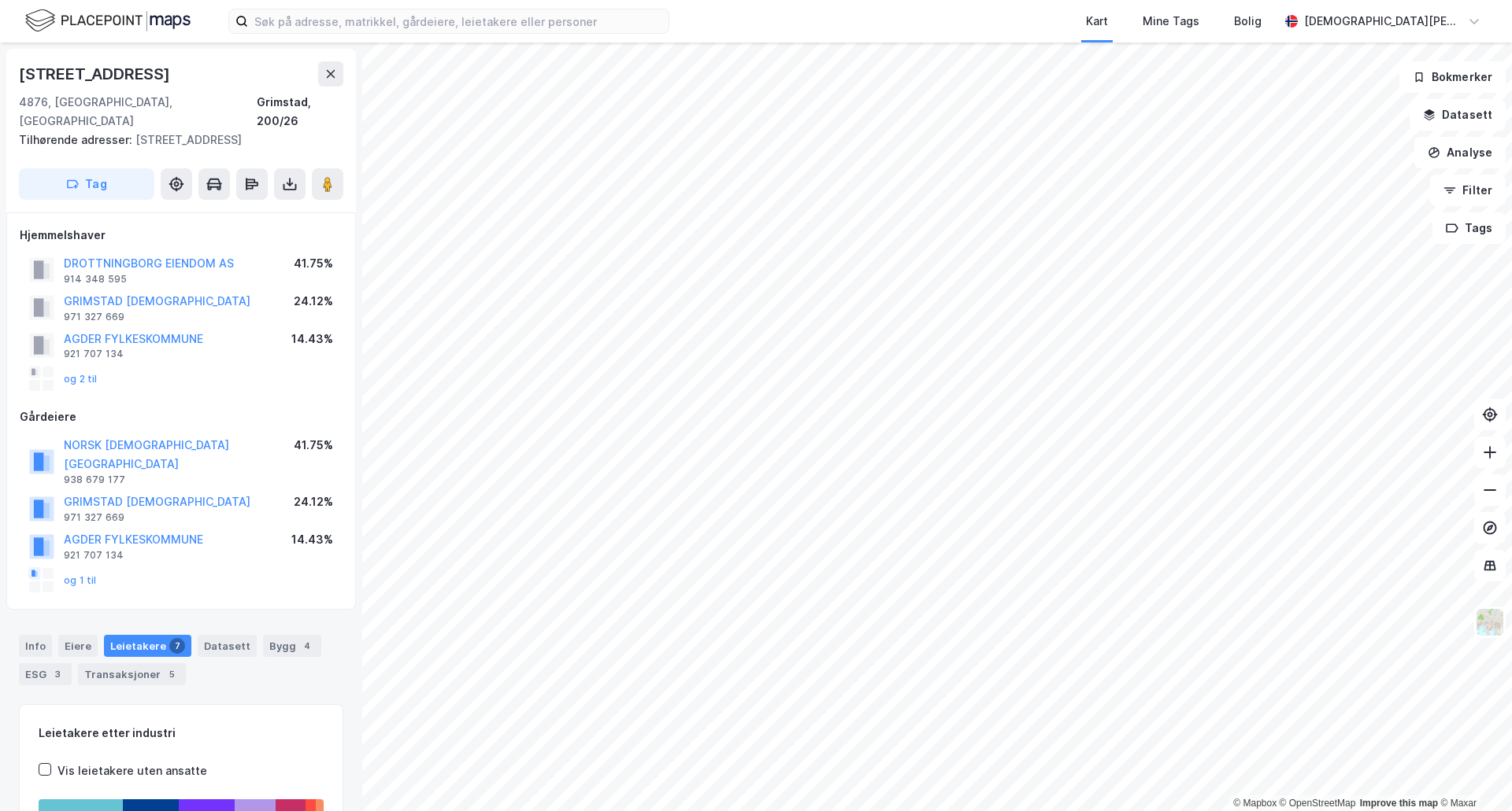
scroll to position [1, 0]
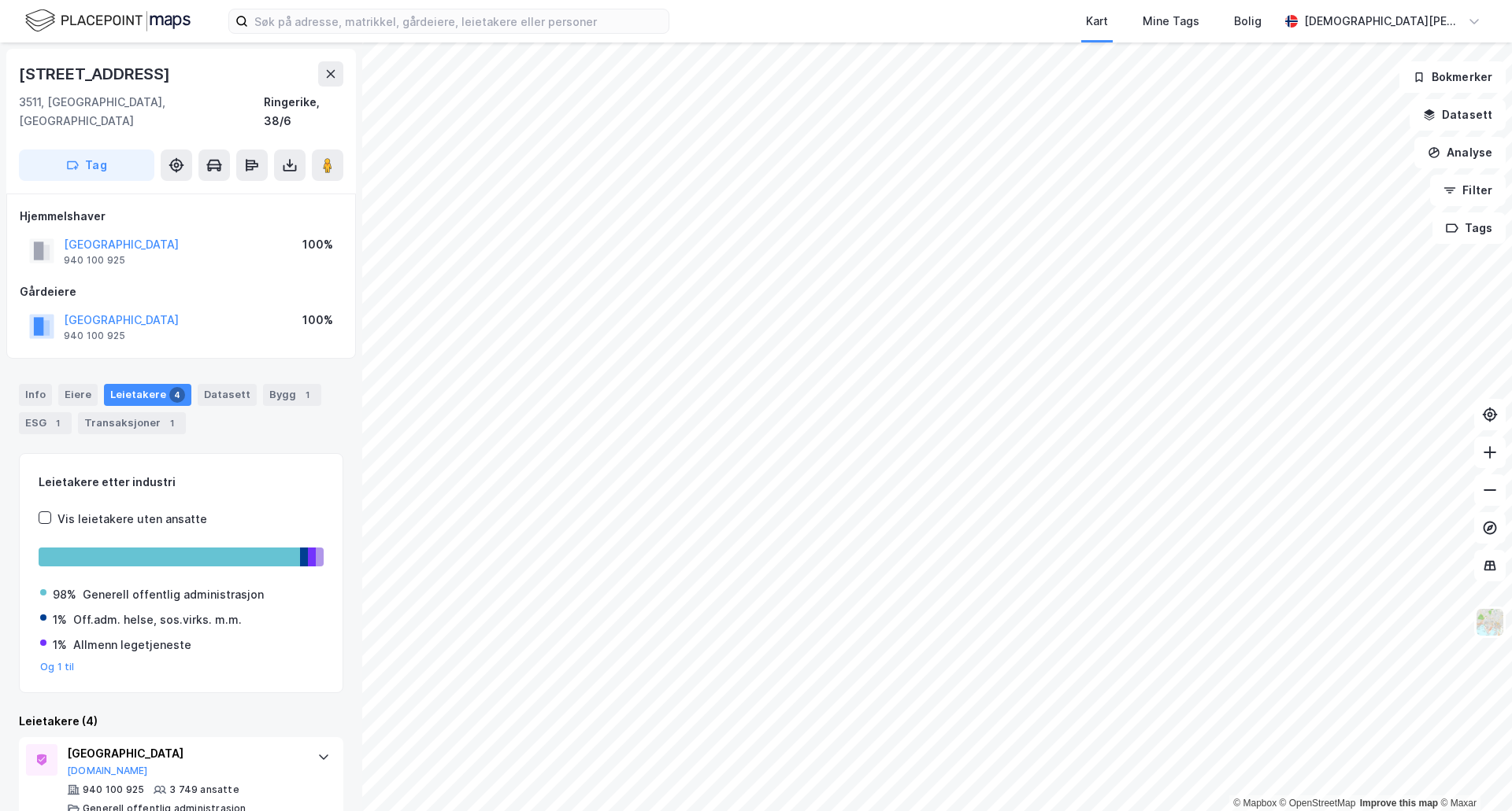
click at [977, 12] on div "Kart Mine Tags Bolig [PERSON_NAME] © Mapbox © OpenStreetMap Improve this map © …" at bounding box center [756, 406] width 1512 height 811
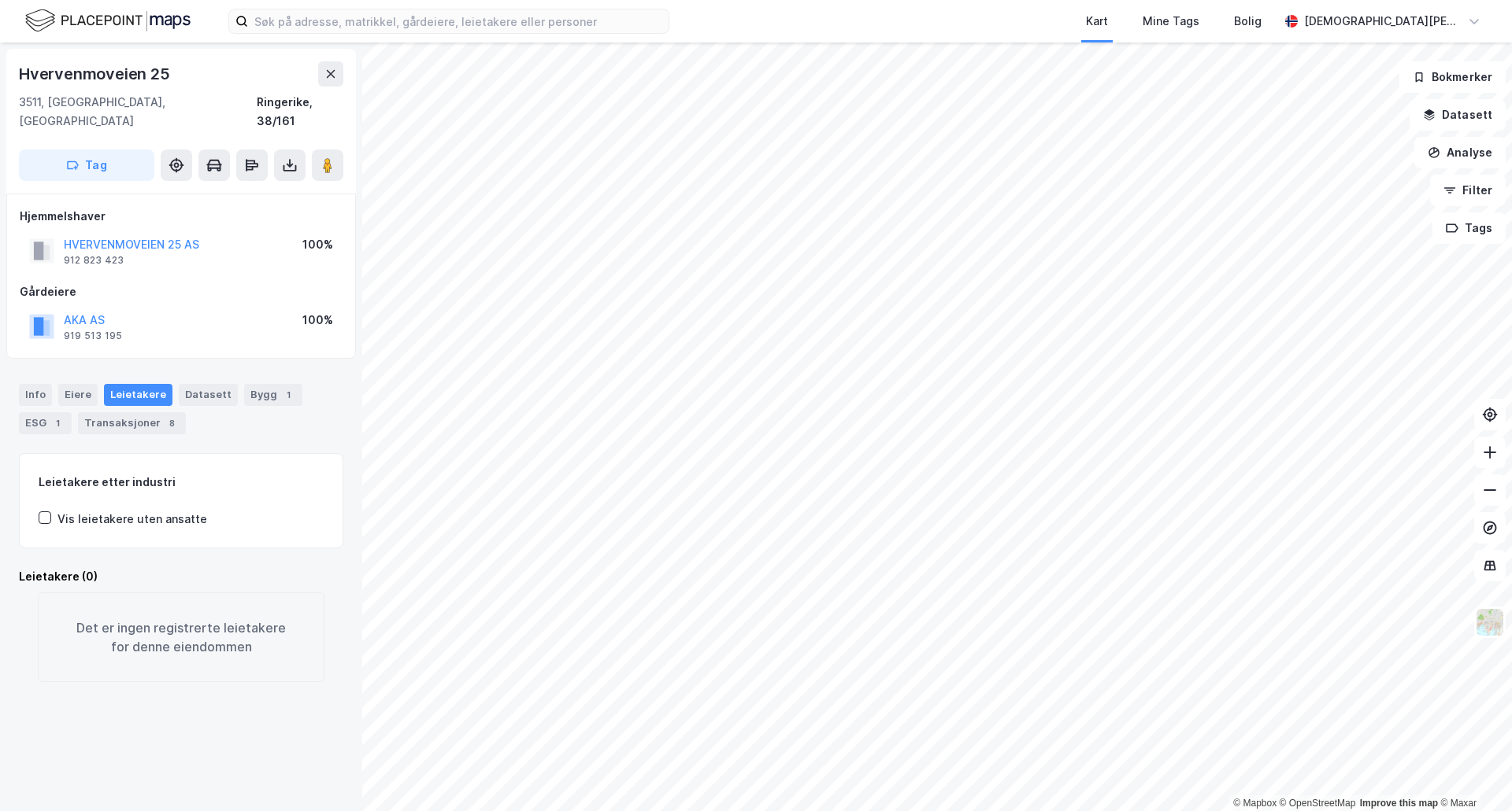
click at [481, 810] on html "Kart Mine Tags Bolig [PERSON_NAME] © Mapbox © OpenStreetMap Improve this map © …" at bounding box center [756, 406] width 1512 height 811
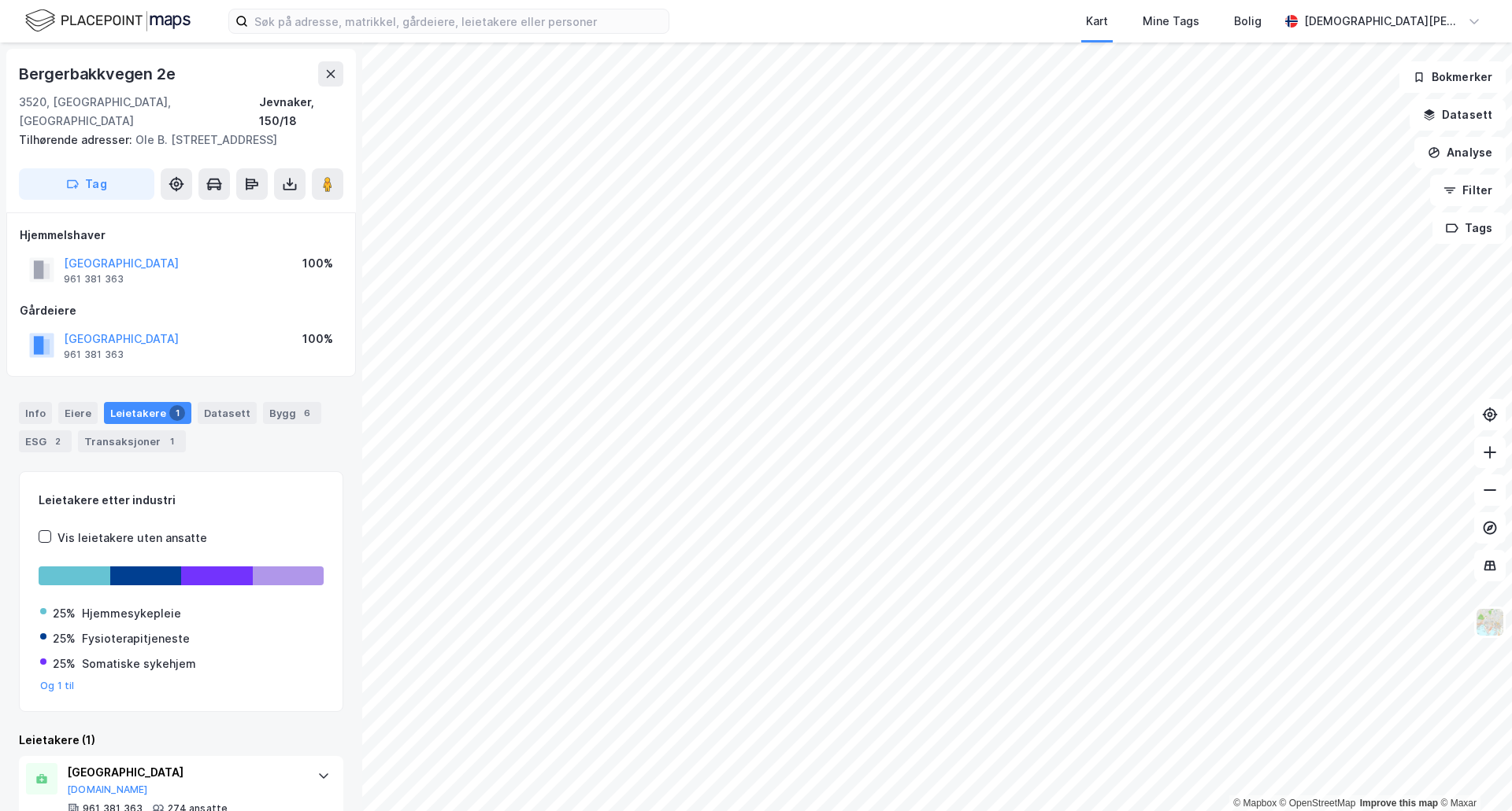
click at [1263, 810] on html "Kart Mine Tags Bolig [PERSON_NAME] © Mapbox © OpenStreetMap Improve this map © …" at bounding box center [756, 406] width 1512 height 811
click at [1502, 634] on div "© Mapbox © OpenStreetMap Improve this map © Maxar [STREET_ADDRESS] Tilhørende a…" at bounding box center [756, 427] width 1512 height 769
click at [1502, 480] on div "© Mapbox © OpenStreetMap Improve this map © Maxar [STREET_ADDRESS] Tilhørende a…" at bounding box center [756, 427] width 1512 height 769
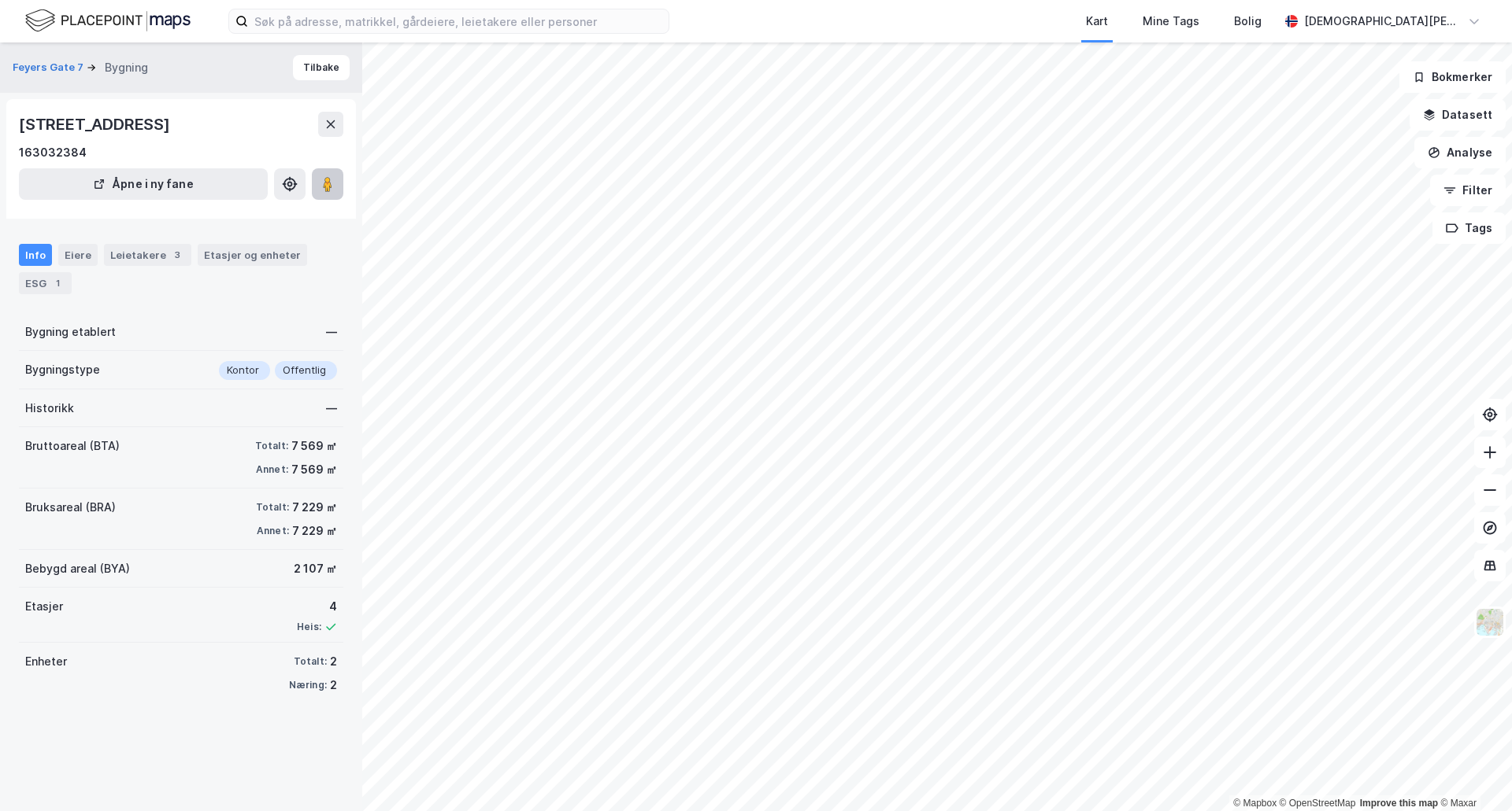
click at [318, 199] on button at bounding box center [328, 185] width 32 height 32
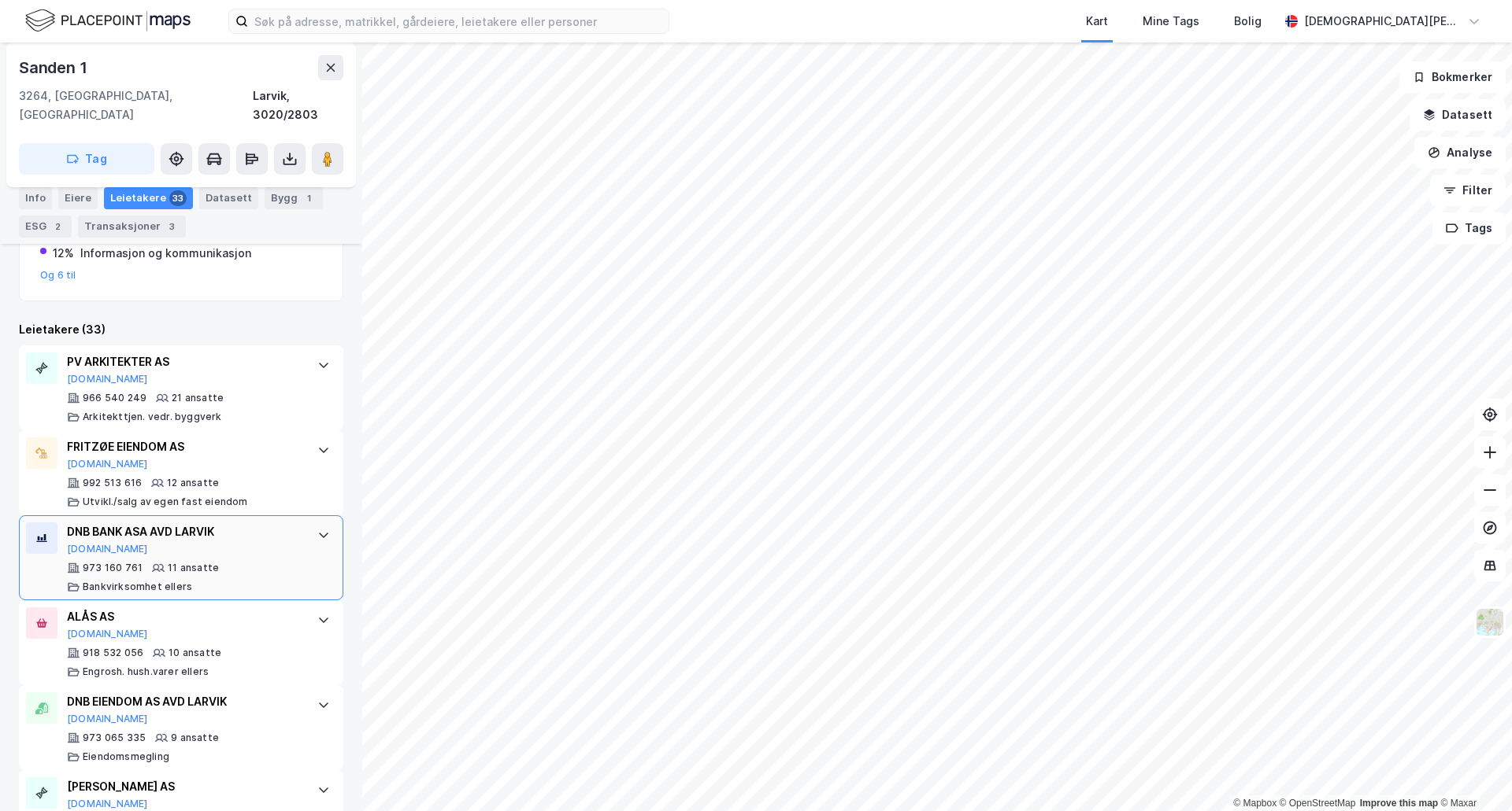
scroll to position [394, 0]
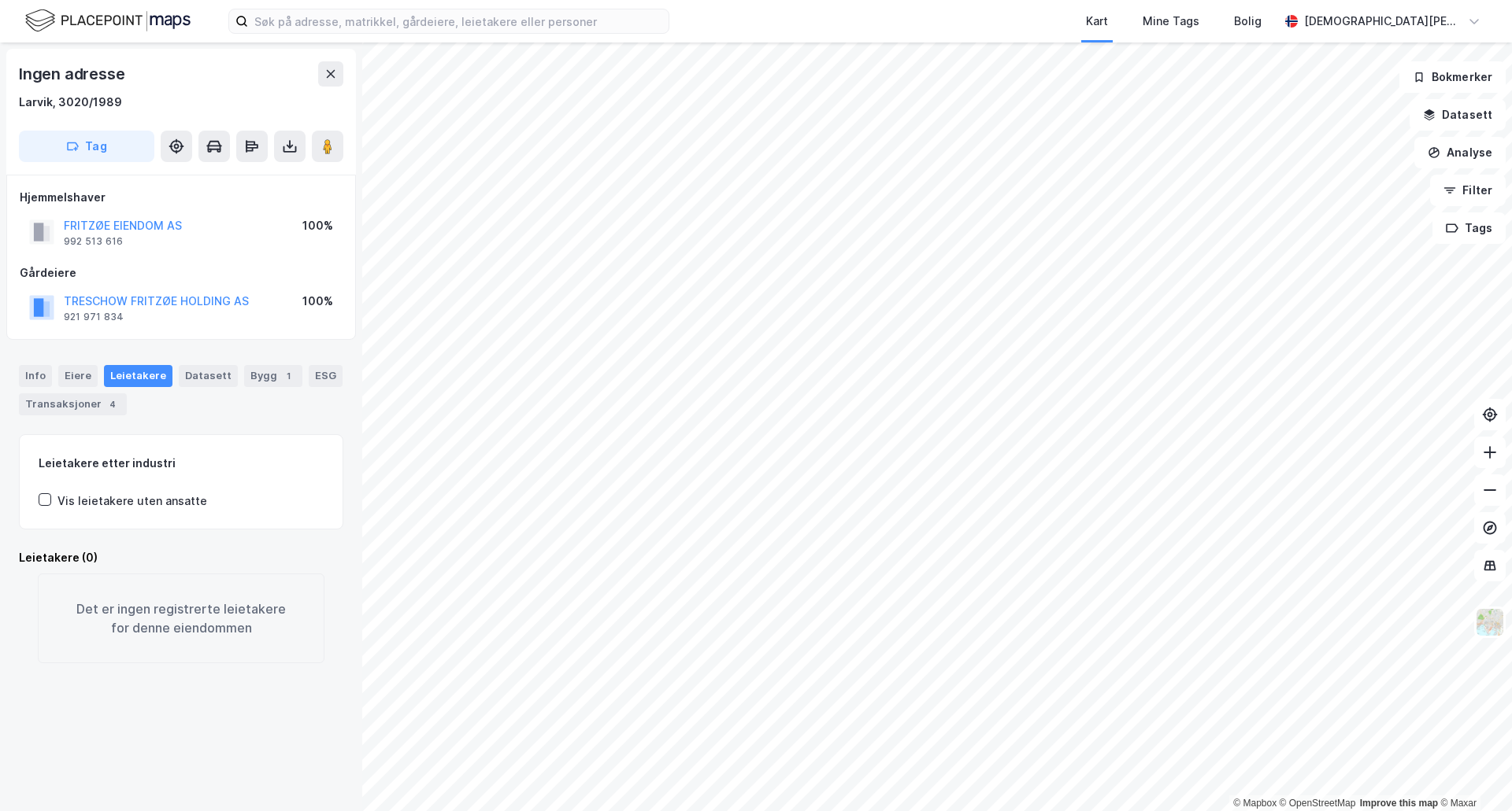
click at [891, 32] on div "Kart Mine Tags Bolig [PERSON_NAME] © Mapbox © OpenStreetMap Improve this map © …" at bounding box center [756, 406] width 1512 height 811
click at [1081, 0] on html "Kart Mine Tags Bolig [PERSON_NAME] © Mapbox © OpenStreetMap Improve this map © …" at bounding box center [756, 406] width 1512 height 811
click at [839, 0] on html "Kart Mine Tags Bolig [PERSON_NAME] © Mapbox © OpenStreetMap Improve this map © …" at bounding box center [756, 406] width 1512 height 811
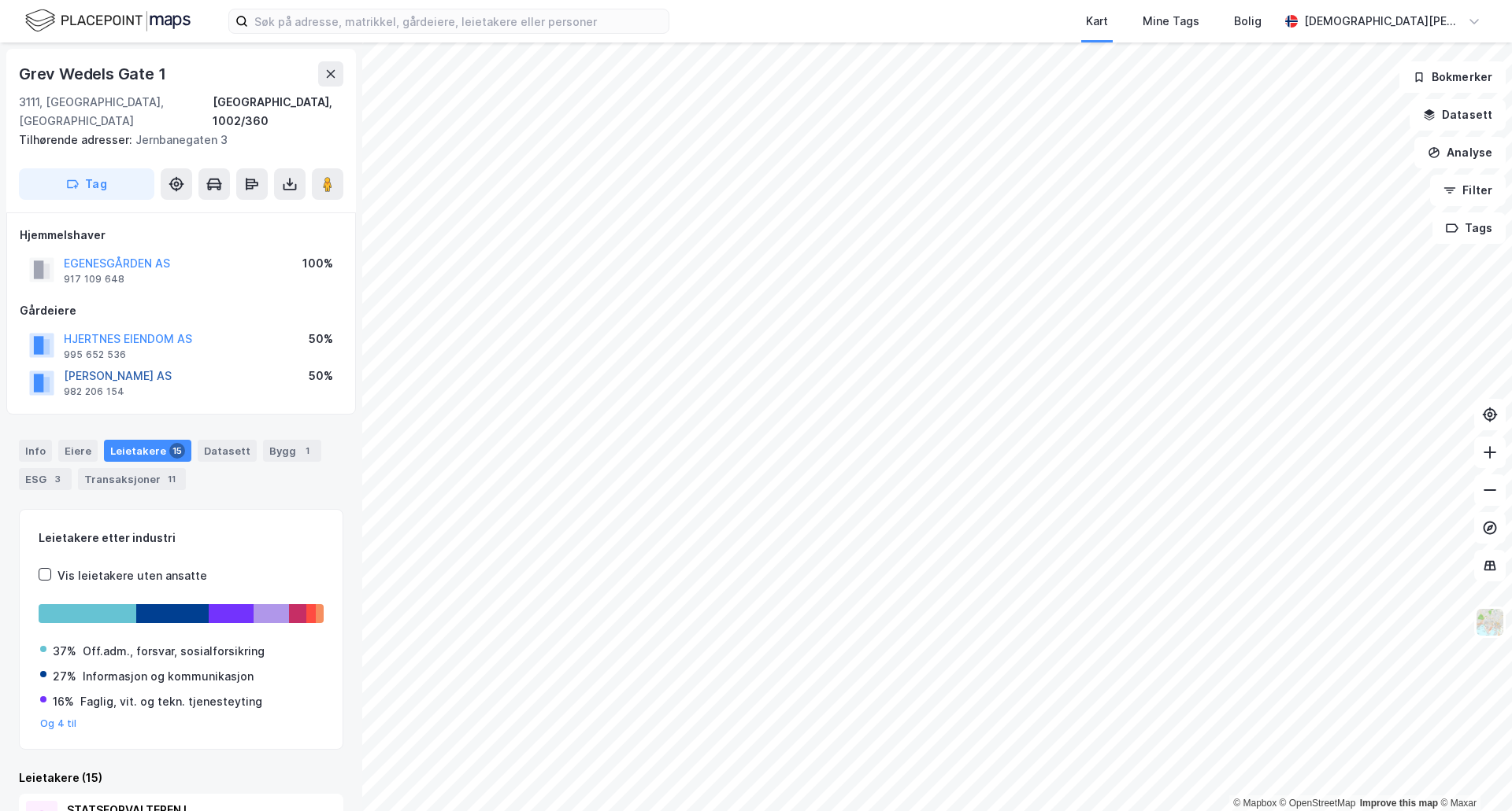
click at [0, 0] on button "[PERSON_NAME] AS" at bounding box center [0, 0] width 0 height 0
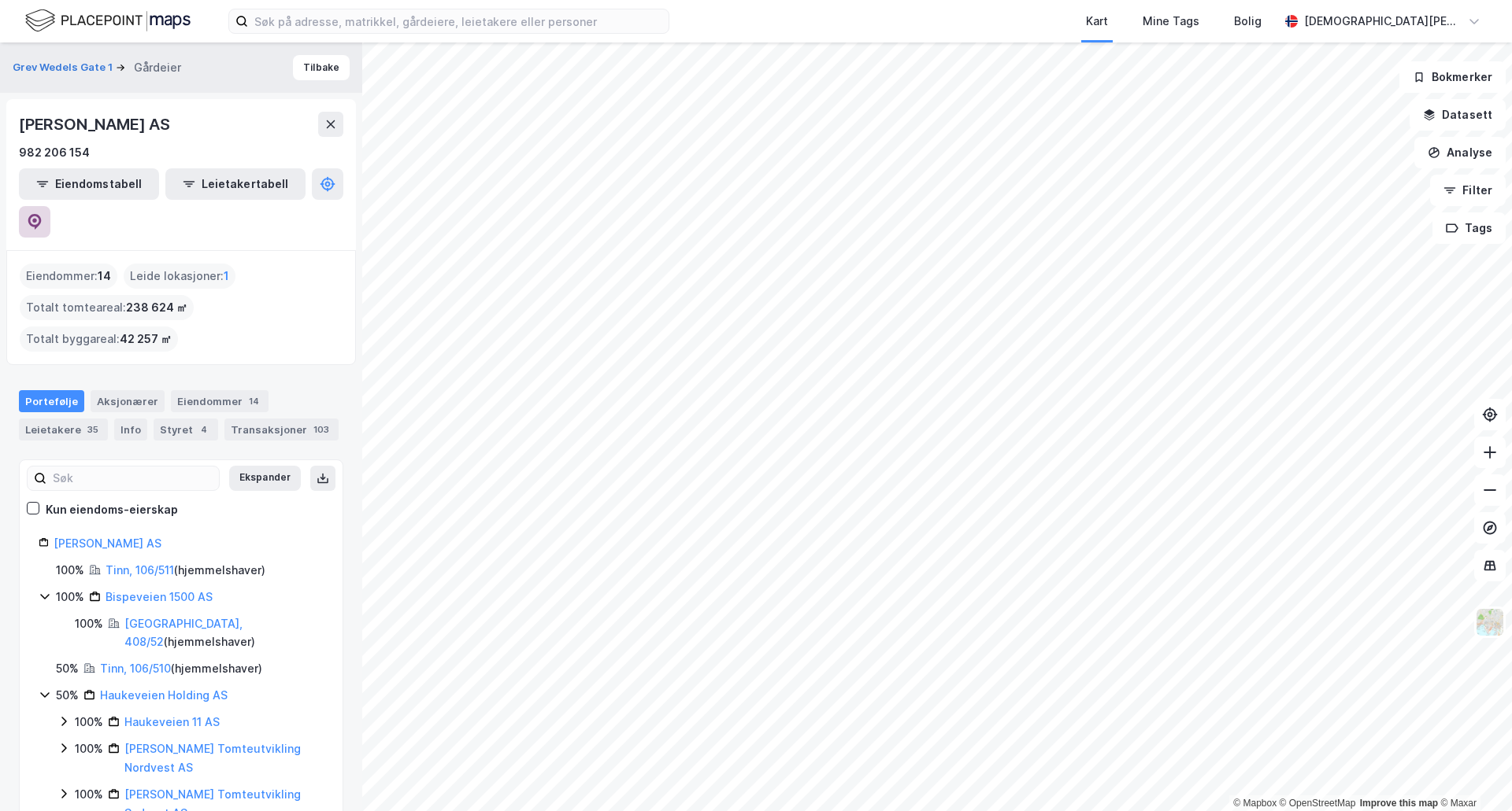
click at [42, 214] on icon at bounding box center [34, 222] width 13 height 16
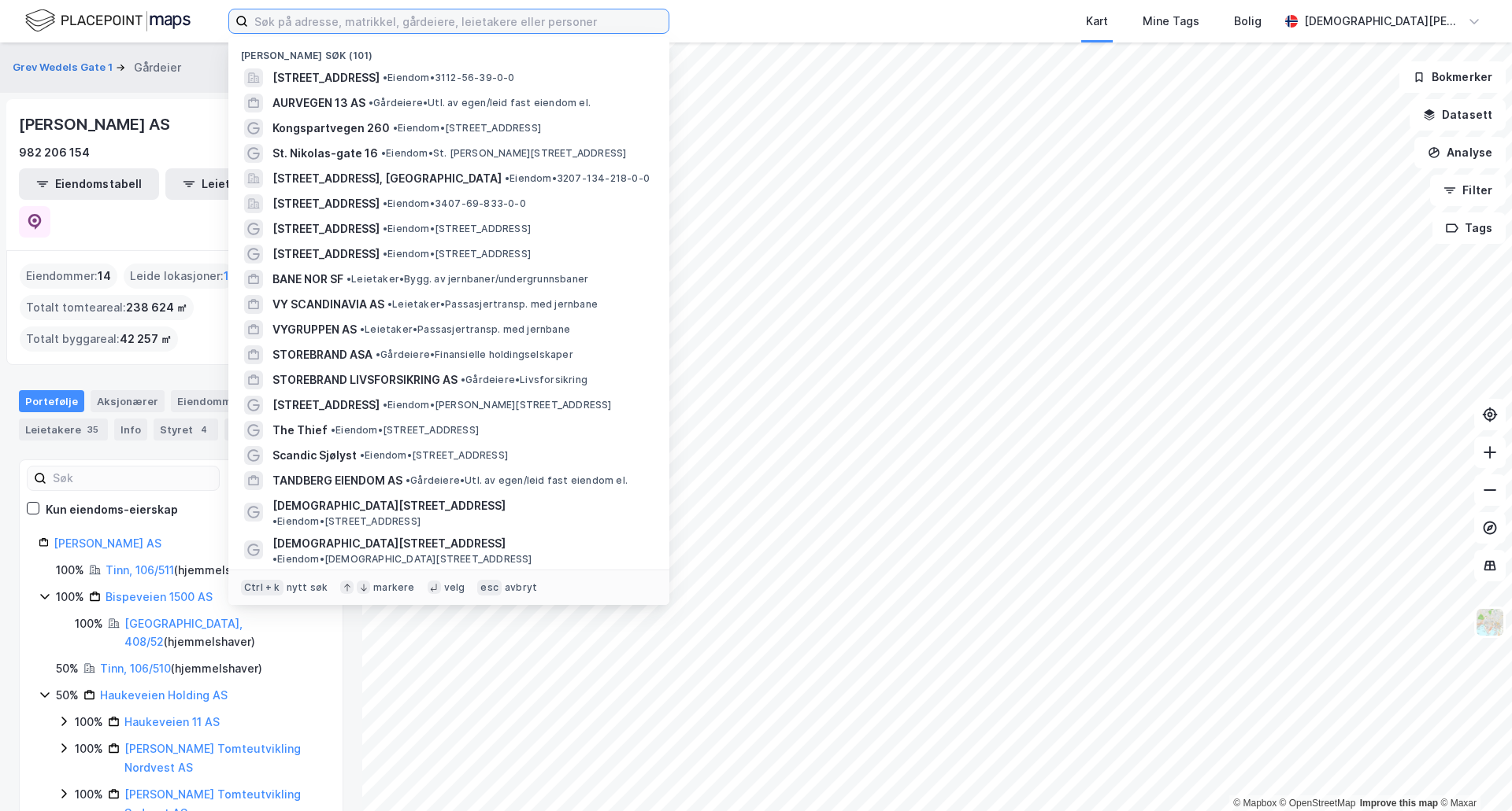
click at [553, 24] on input at bounding box center [458, 21] width 421 height 24
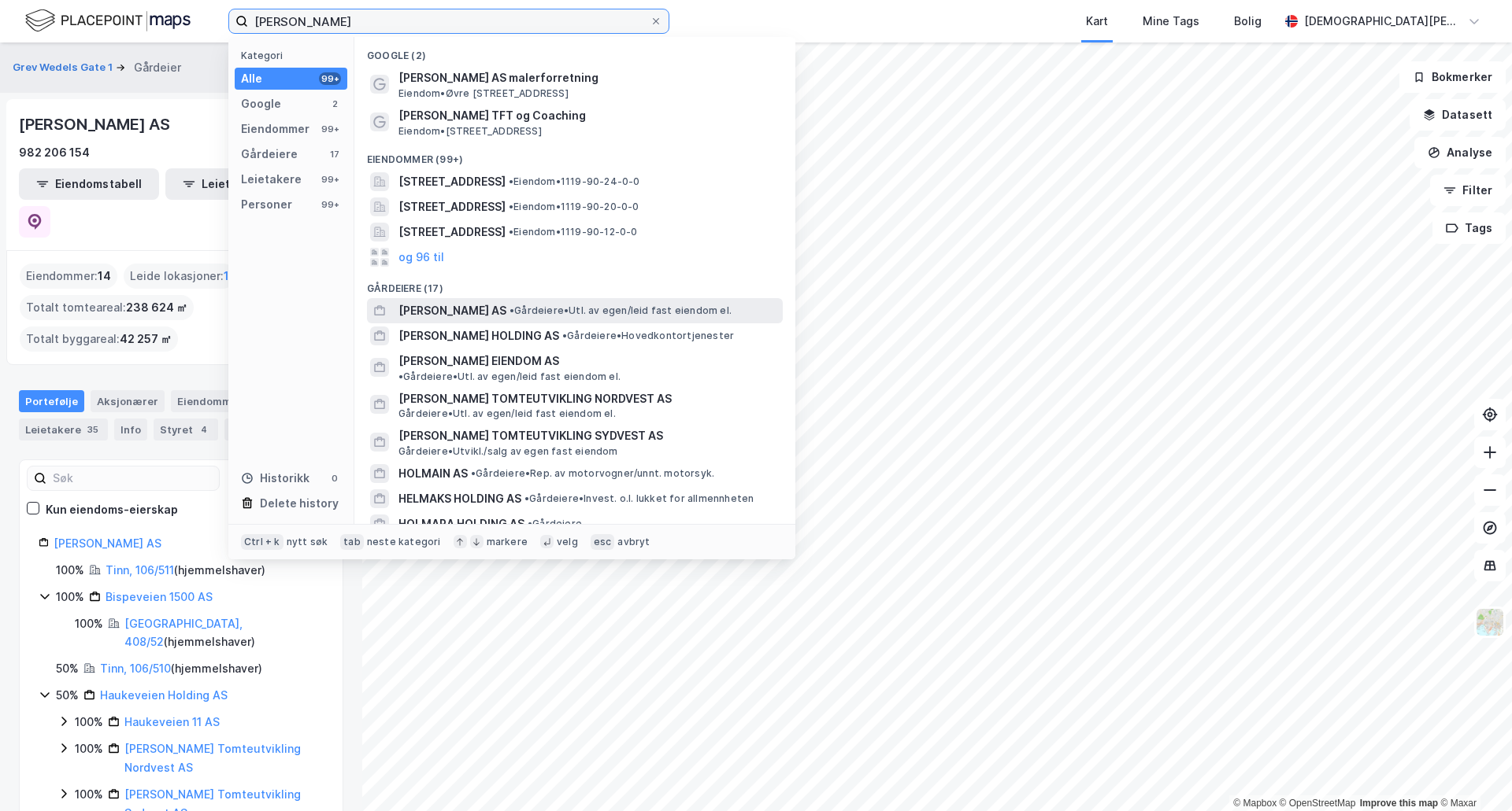
type input "[PERSON_NAME]"
click at [625, 312] on span "• Gårdeiere • Utl. av egen/leid fast eiendom el." at bounding box center [621, 311] width 222 height 13
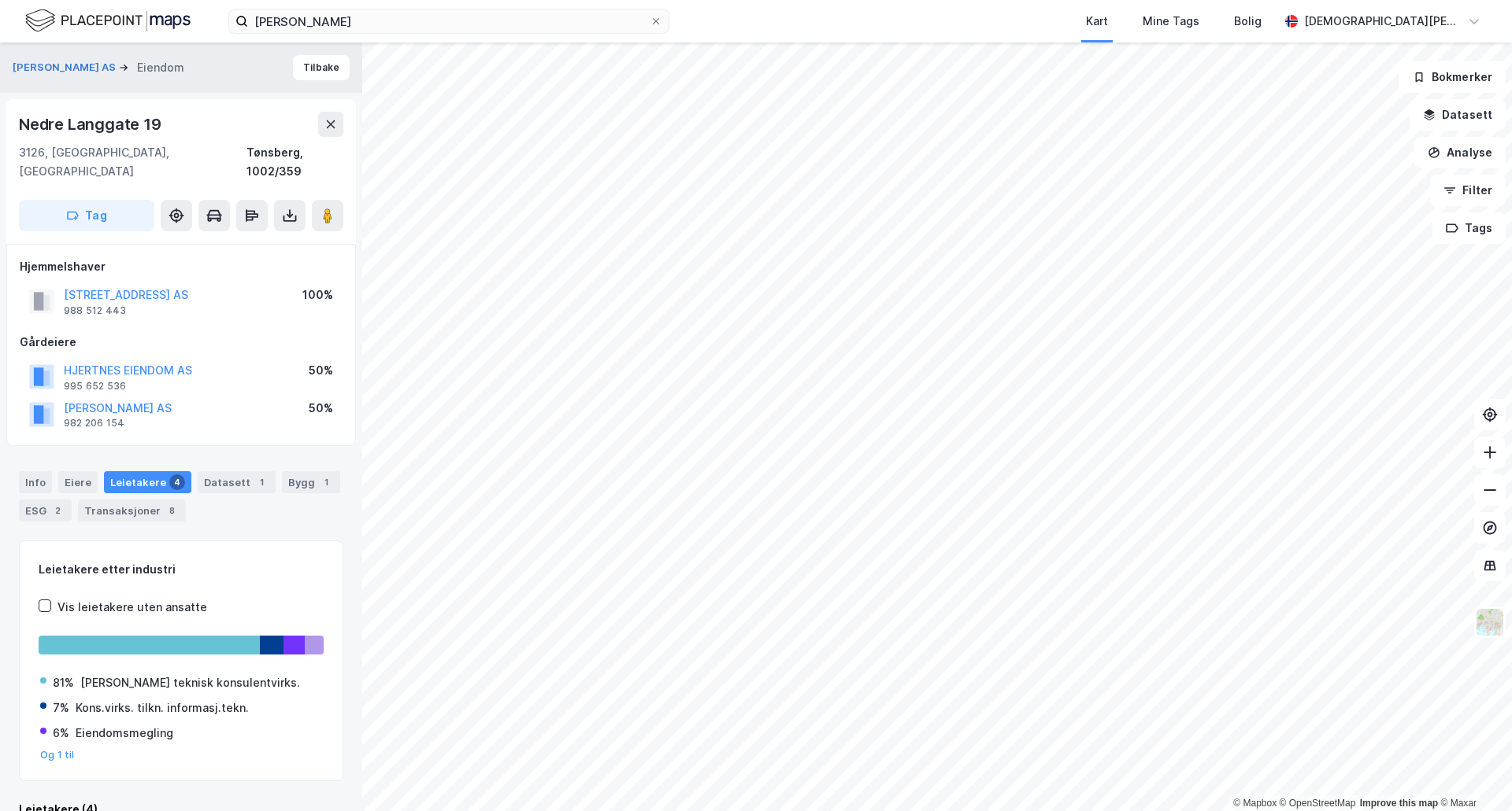
scroll to position [14, 0]
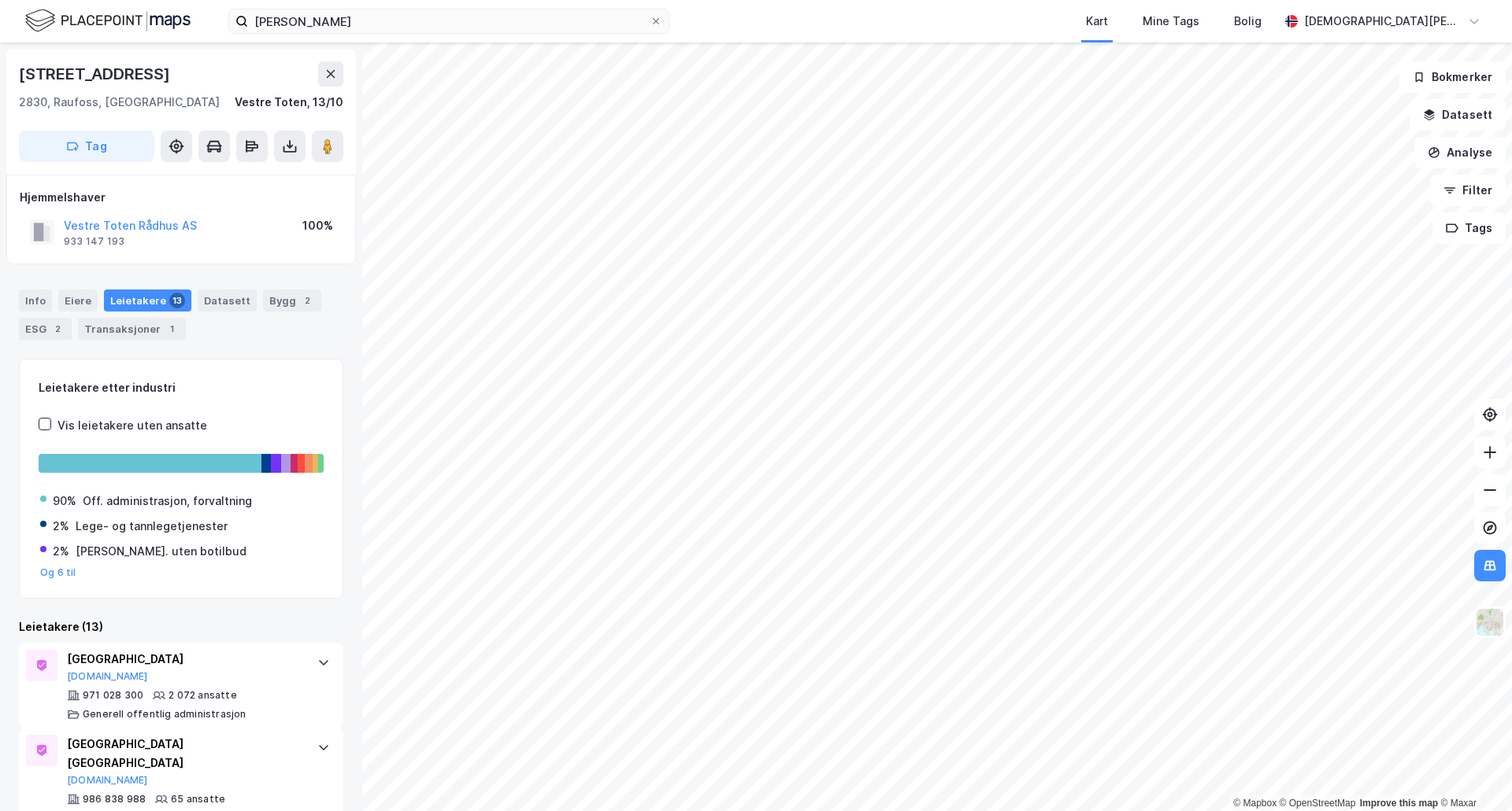
click at [925, 0] on html "[PERSON_NAME] Kart Mine Tags Bolig [PERSON_NAME] © Mapbox © OpenStreetMap Impro…" at bounding box center [756, 406] width 1512 height 811
